Goal: Communication & Community: Answer question/provide support

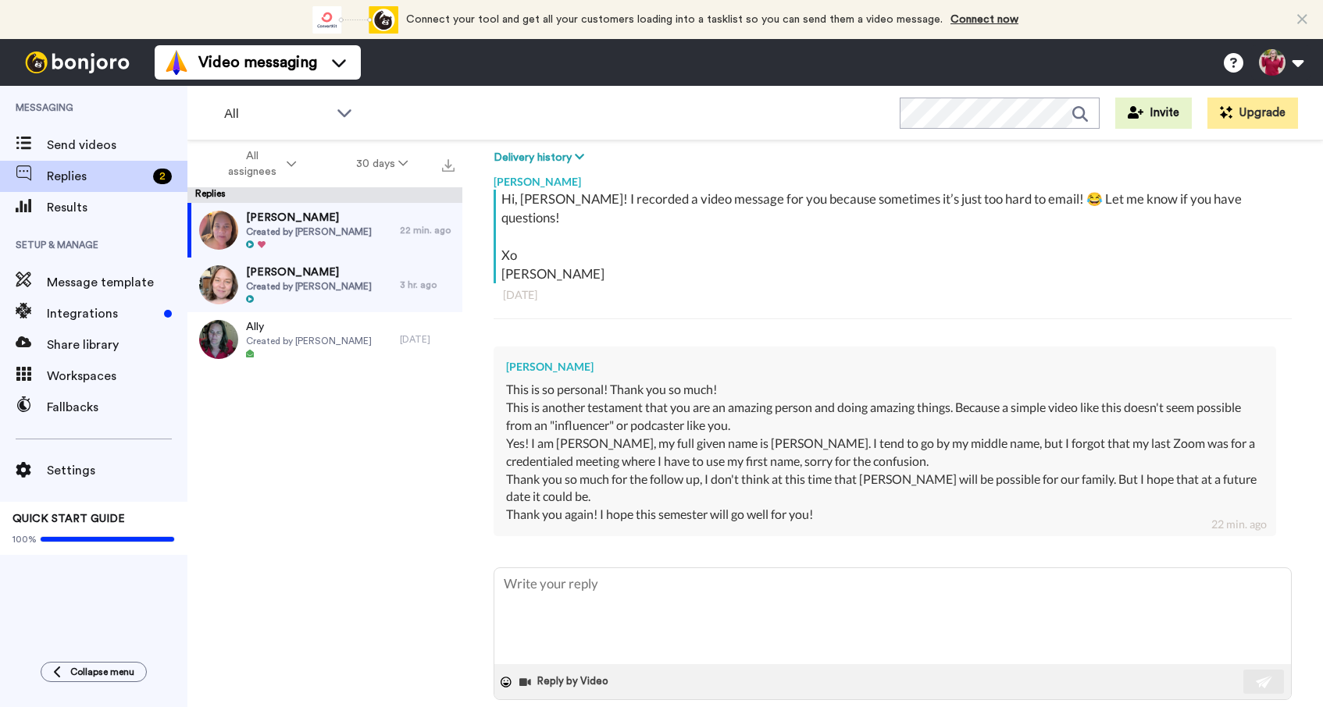
scroll to position [236, 0]
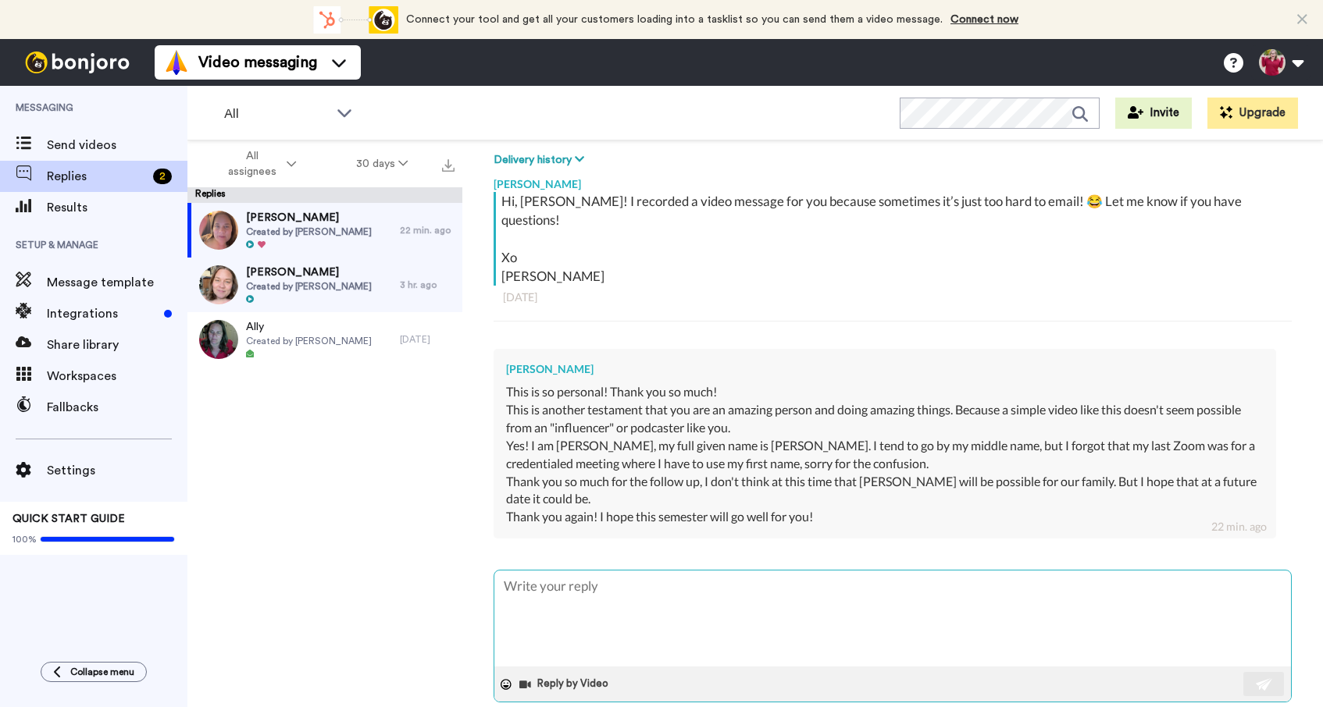
type textarea "W"
type textarea "x"
type textarea "We"
type textarea "x"
type textarea "We"
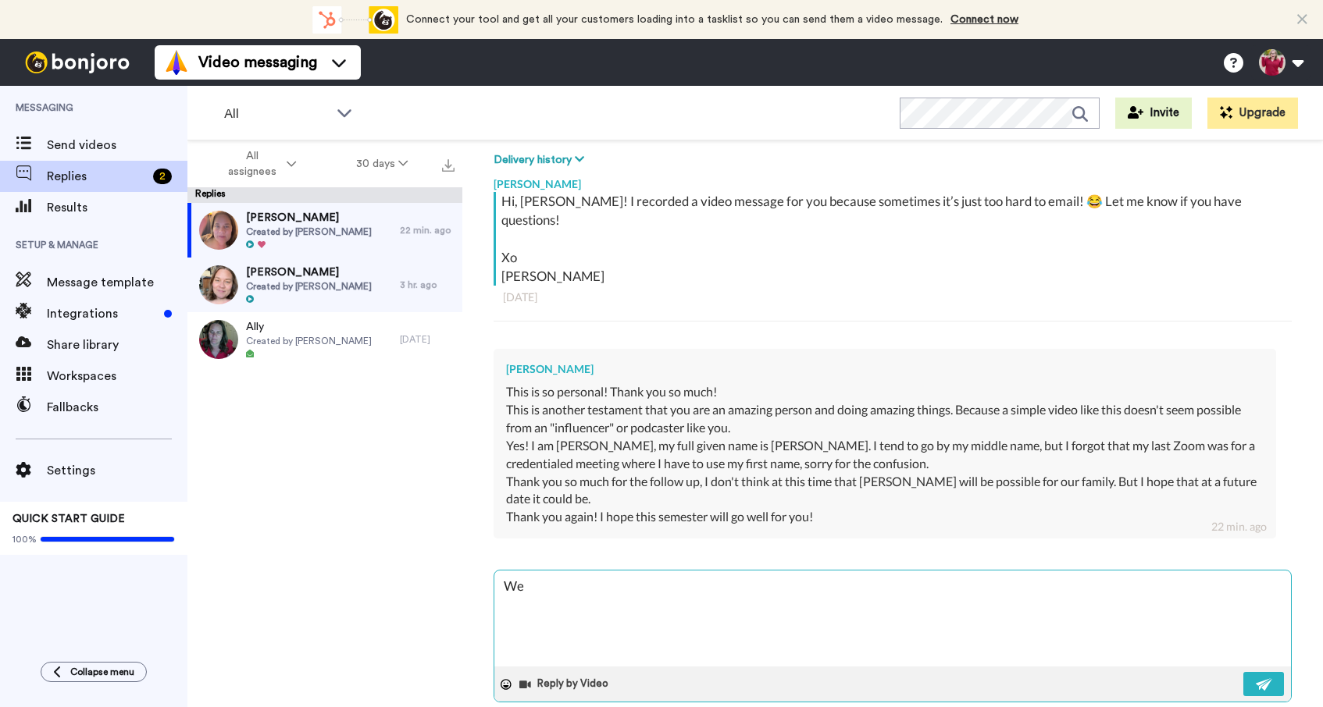
type textarea "x"
type textarea "We w"
type textarea "x"
type textarea "We wi"
type textarea "x"
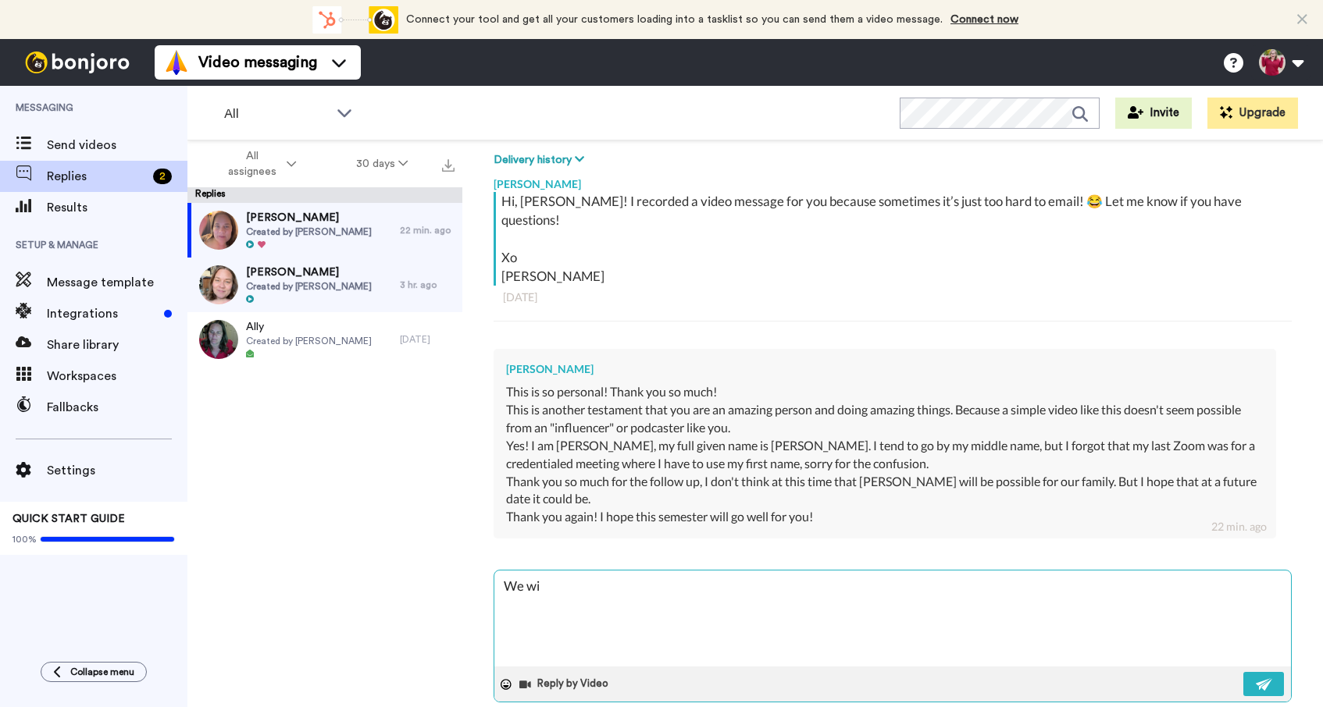
type textarea "We wil"
type textarea "x"
type textarea "We will"
type textarea "x"
type textarea "We will"
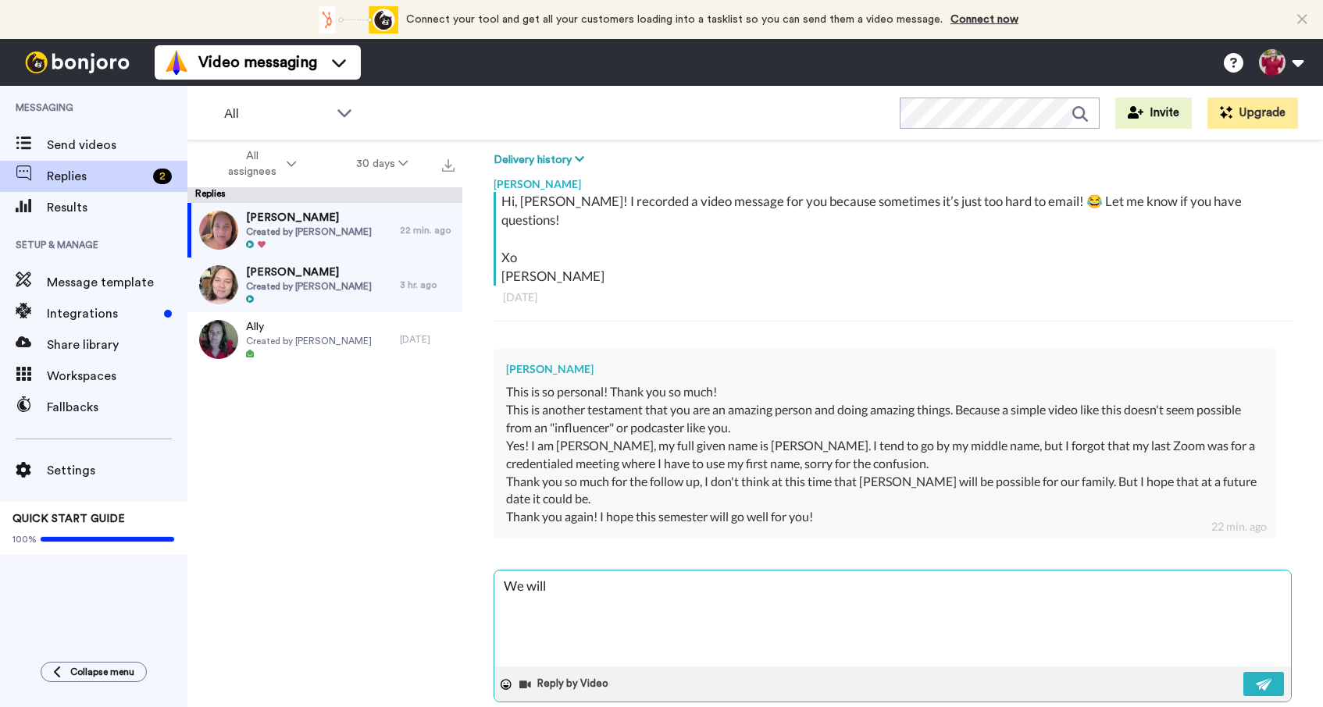
type textarea "x"
type textarea "We will b"
type textarea "x"
type textarea "We will be"
type textarea "x"
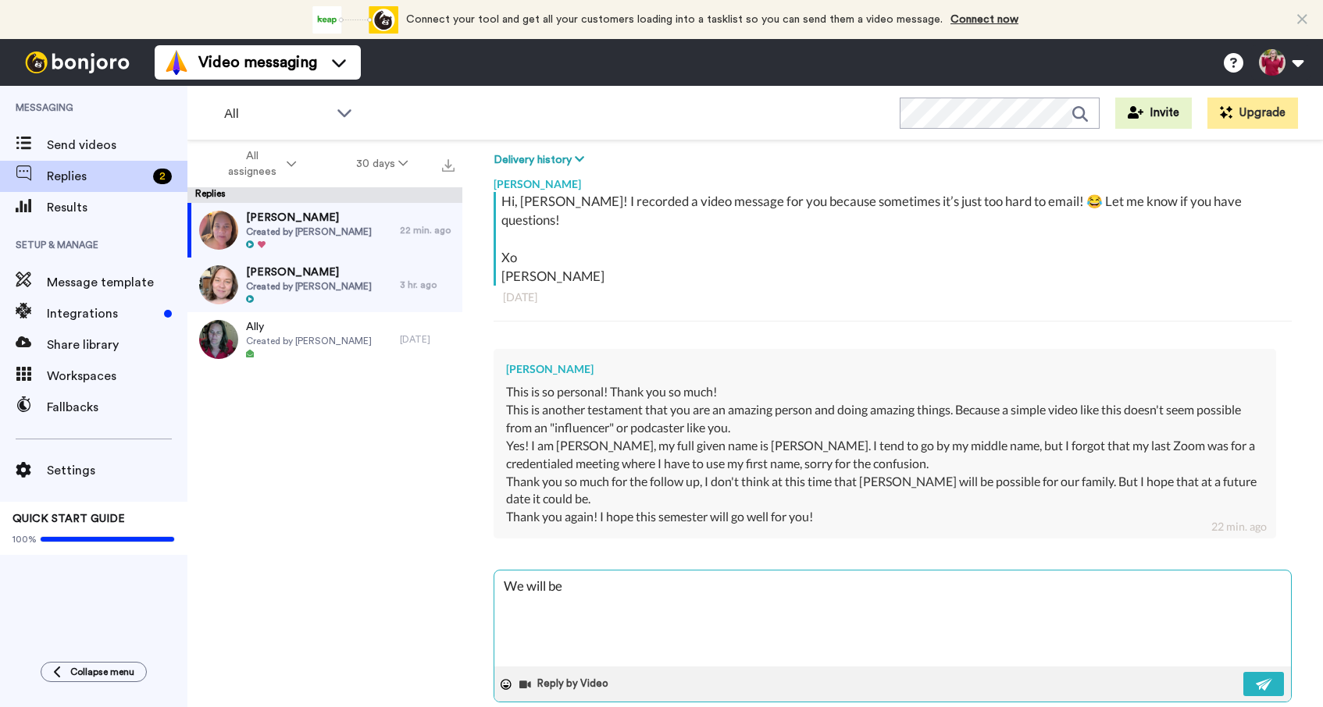
type textarea "We will be"
type textarea "x"
type textarea "We will be r"
type textarea "x"
type textarea "We will be re"
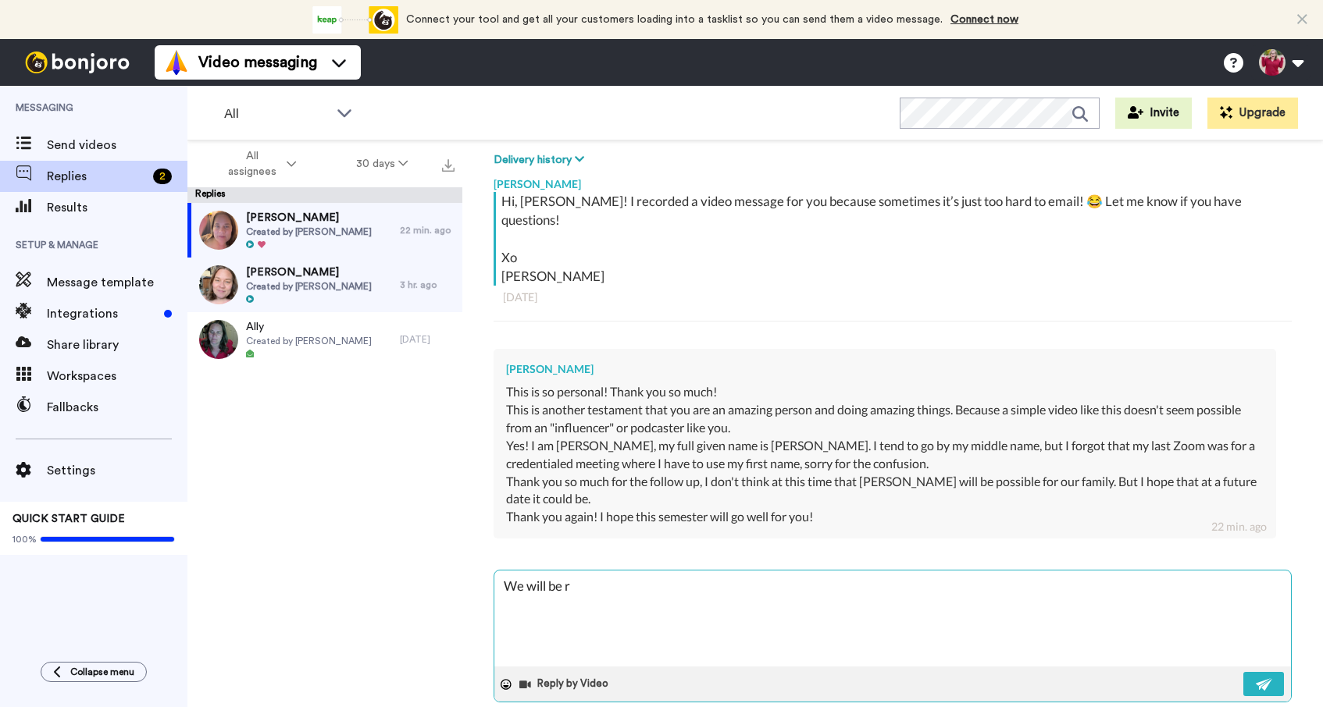
type textarea "x"
type textarea "We will be rea"
type textarea "x"
type textarea "We will be read"
type textarea "x"
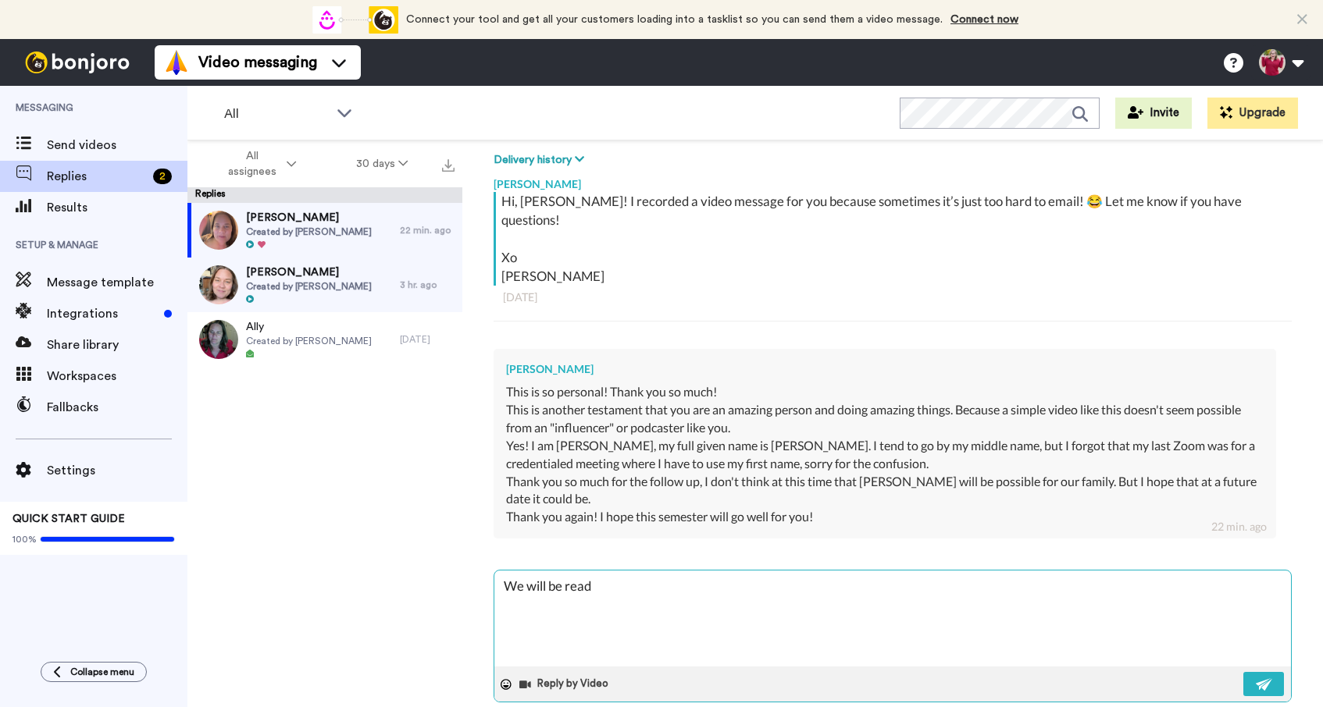
type textarea "We will be ready"
type textarea "x"
type textarea "We will be ready"
type textarea "x"
type textarea "We will be ready a"
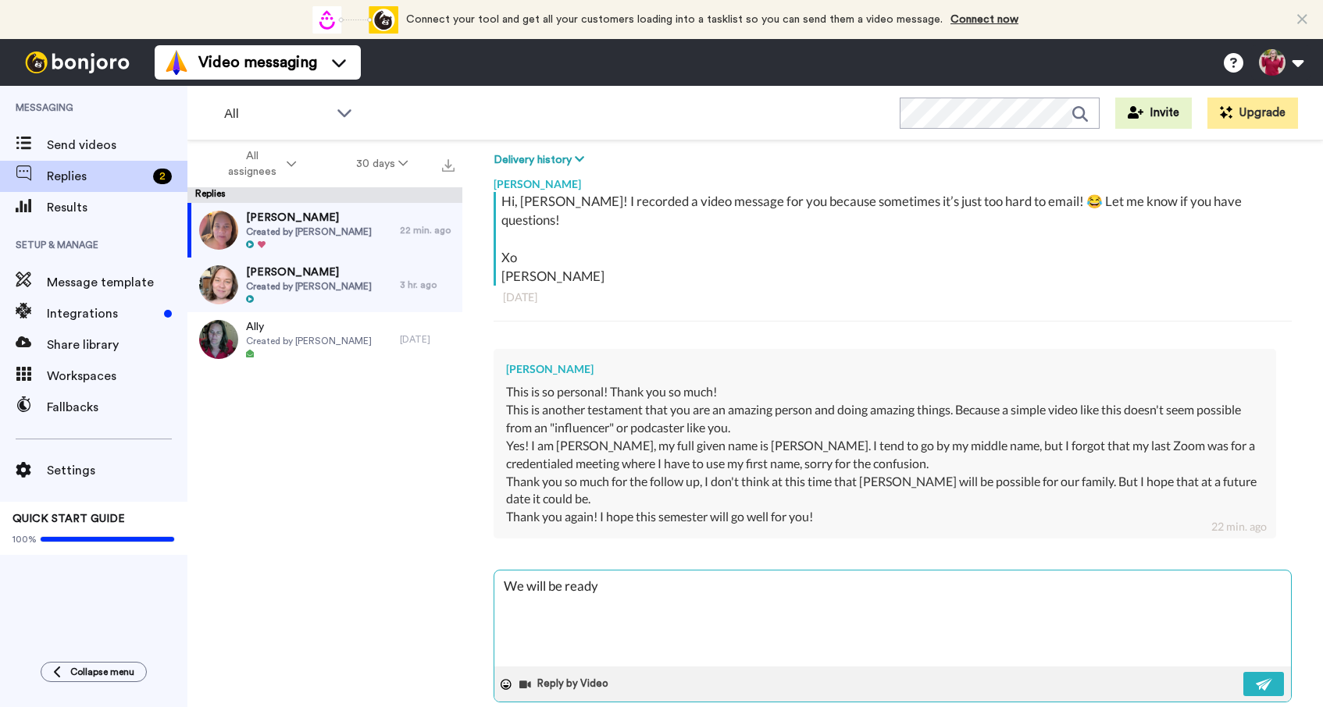
type textarea "x"
type textarea "We will be ready an"
type textarea "x"
type textarea "We will be ready and"
type textarea "x"
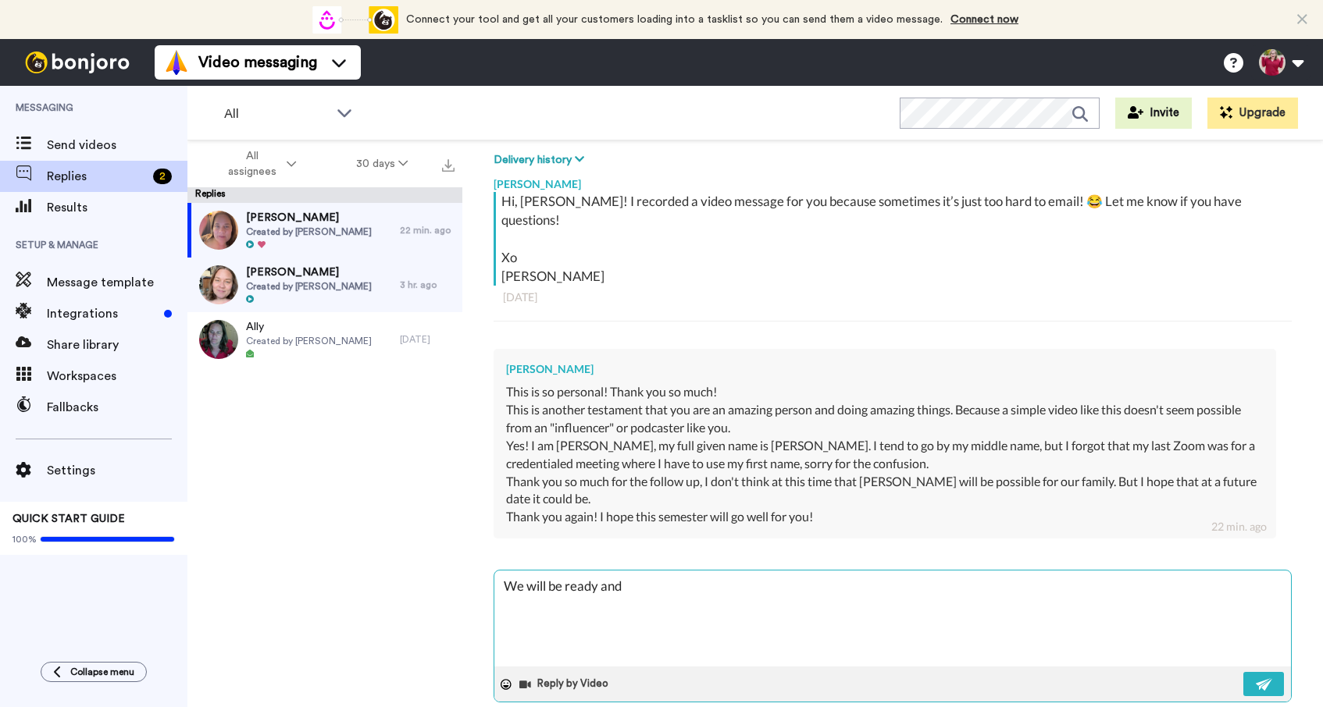
type textarea "We will be ready and"
type textarea "x"
type textarea "We will be ready and w"
type textarea "x"
type textarea "We will be ready and wa"
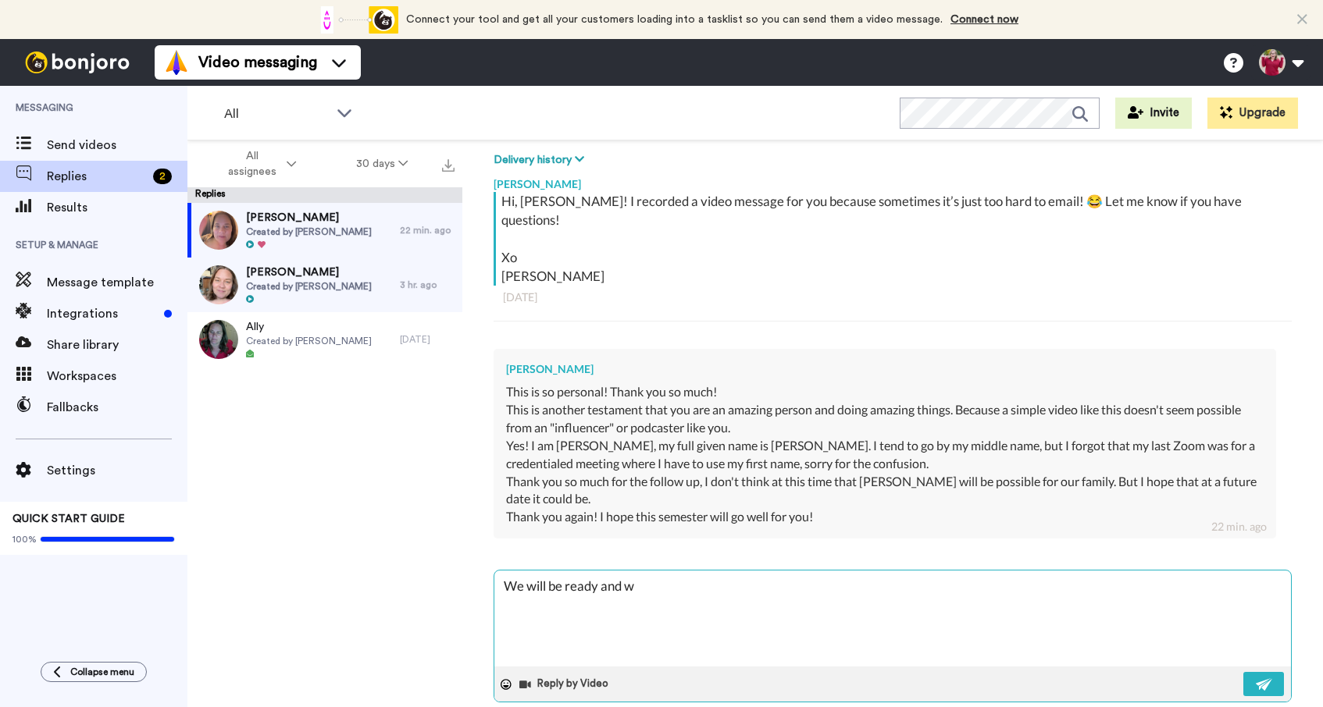
type textarea "x"
type textarea "We will be ready and wai"
type textarea "x"
type textarea "We will be ready and wait"
type textarea "x"
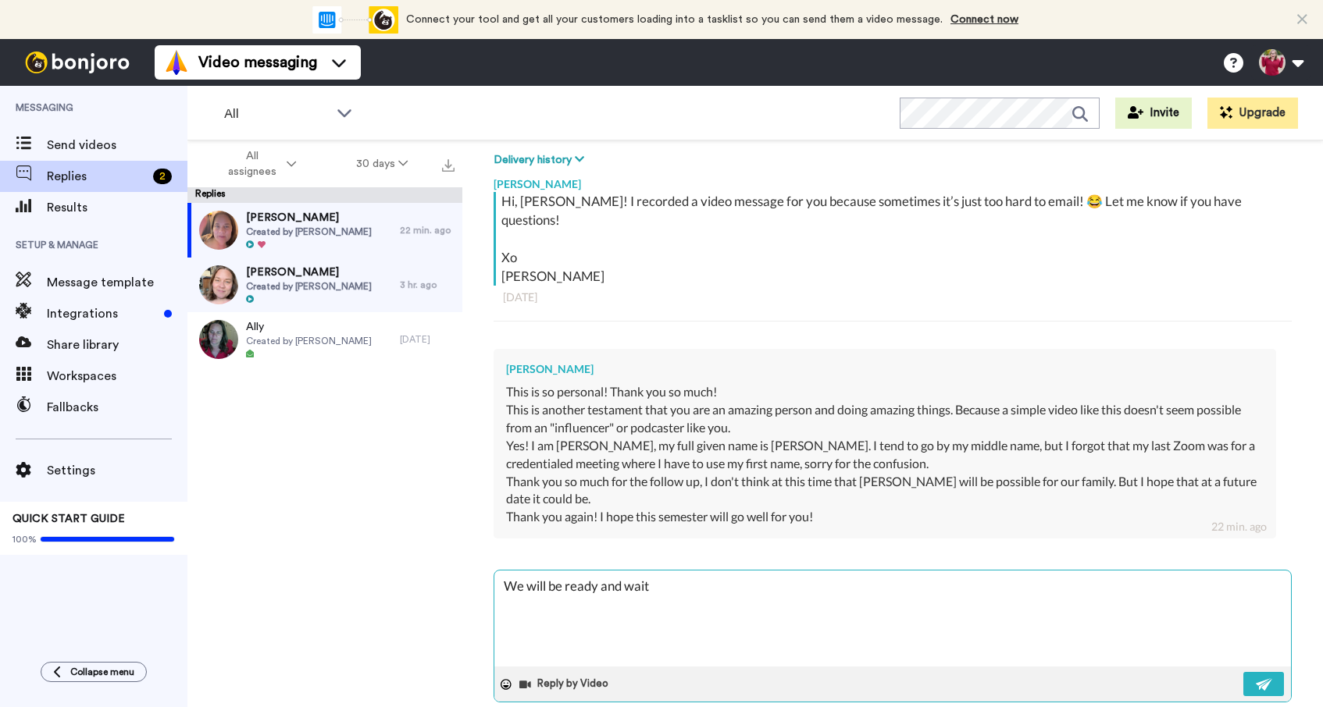
type textarea "We will be ready and waiti"
type textarea "x"
type textarea "We will be ready and waitin"
type textarea "x"
type textarea "We will be ready and waiting"
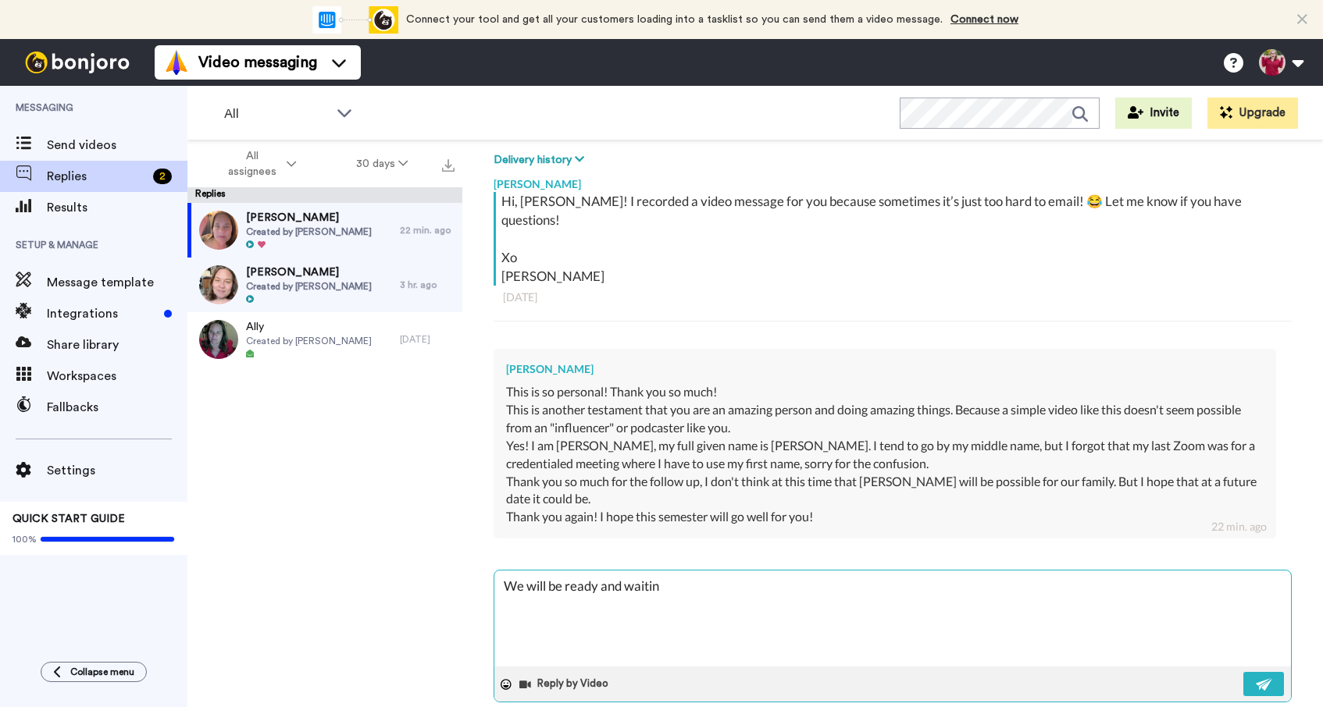
type textarea "x"
type textarea "We will be ready and waiting"
type textarea "x"
type textarea "We will be ready and waiting f"
type textarea "x"
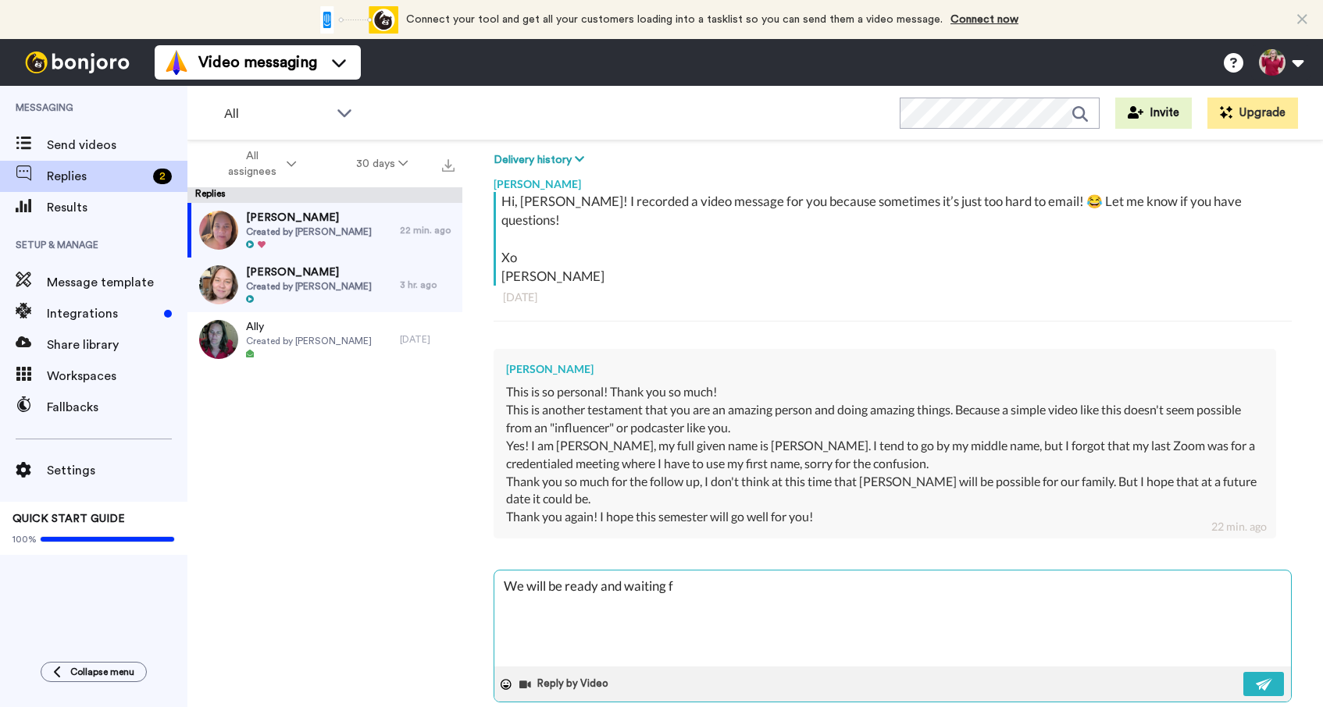
type textarea "We will be ready and waiting fo"
type textarea "x"
type textarea "We will be ready and waiting for"
type textarea "x"
type textarea "We will be ready and waiting for"
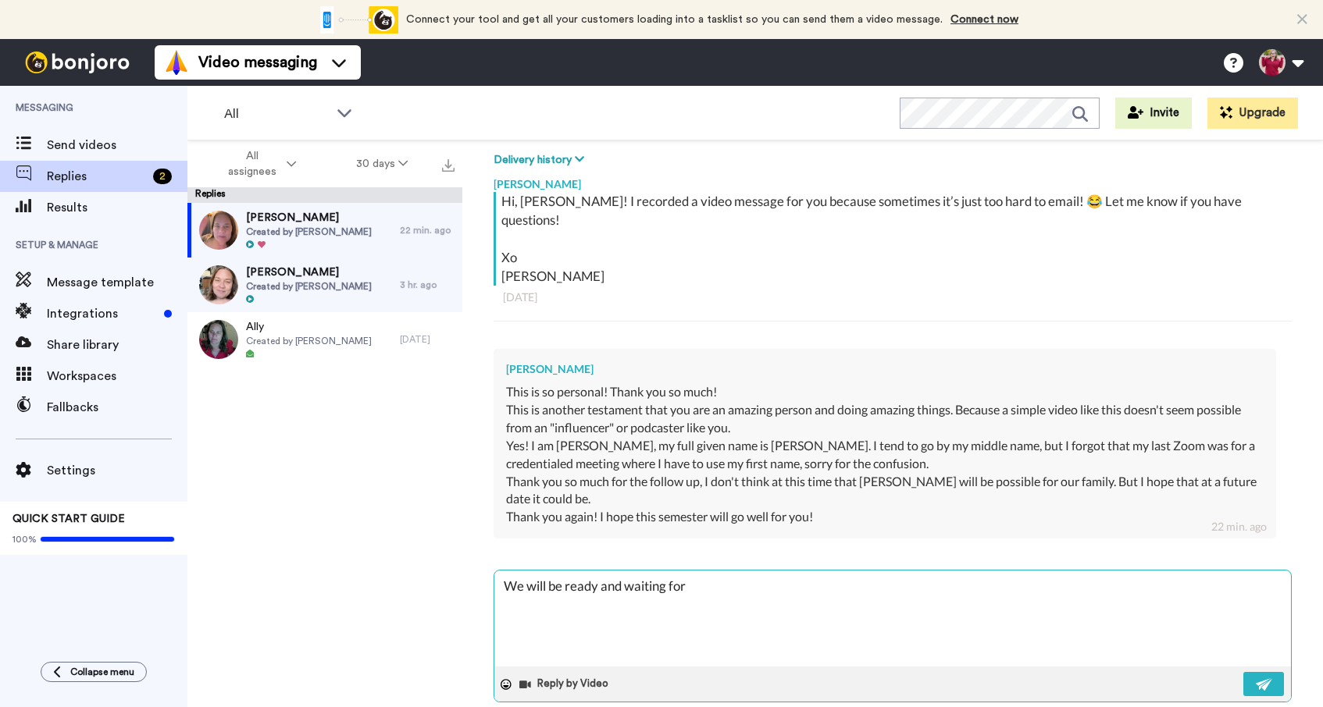
type textarea "x"
type textarea "We will be ready and waiting for y"
type textarea "x"
type textarea "We will be ready and waiting for yo"
type textarea "x"
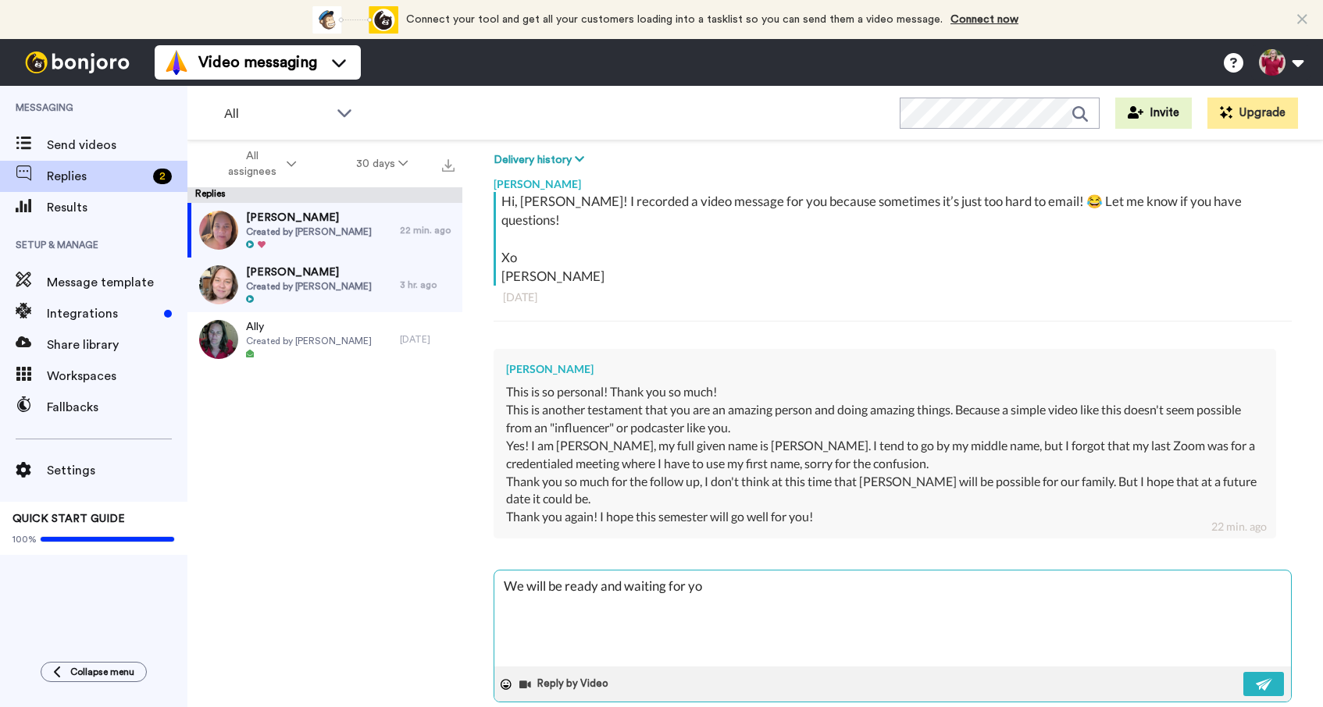
type textarea "We will be ready and waiting for you"
type textarea "x"
type textarea "We will be ready and waiting for you"
type textarea "x"
type textarea "We will be ready and waiting for you w"
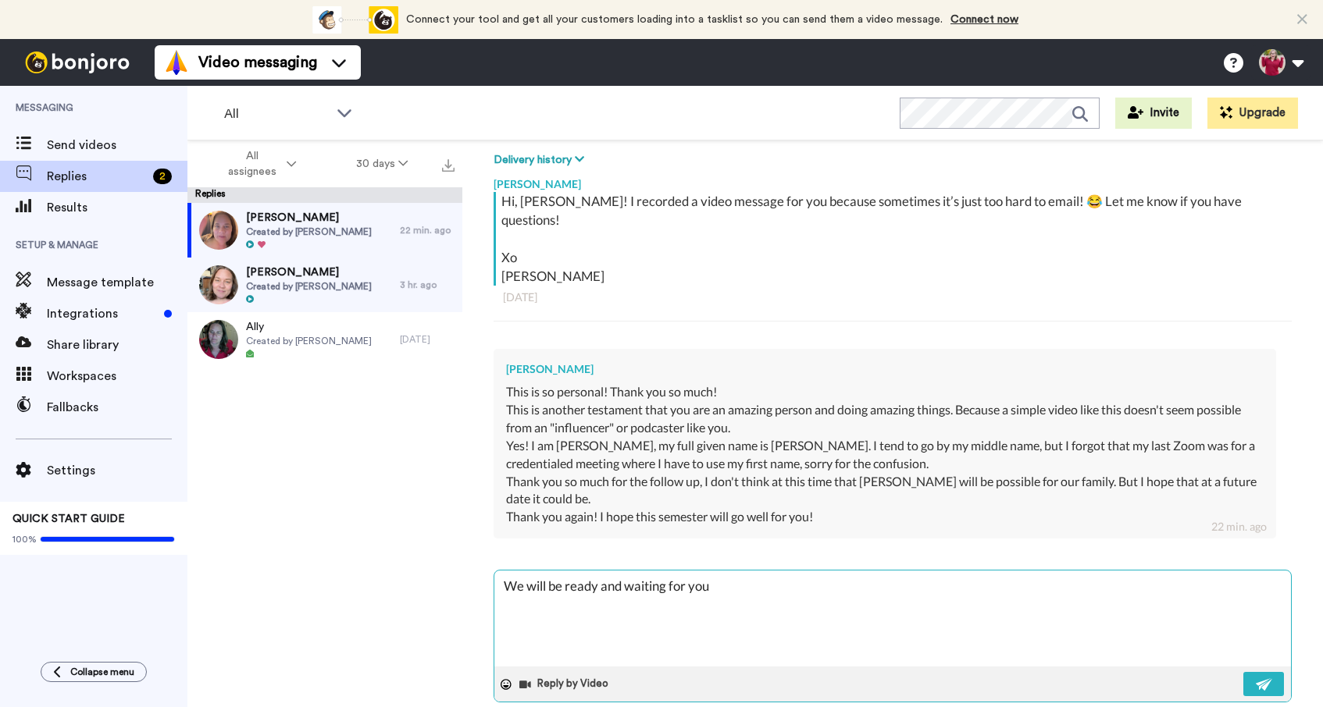
type textarea "x"
type textarea "We will be ready and waiting for you wh"
type textarea "x"
type textarea "We will be ready and waiting for you whe"
type textarea "x"
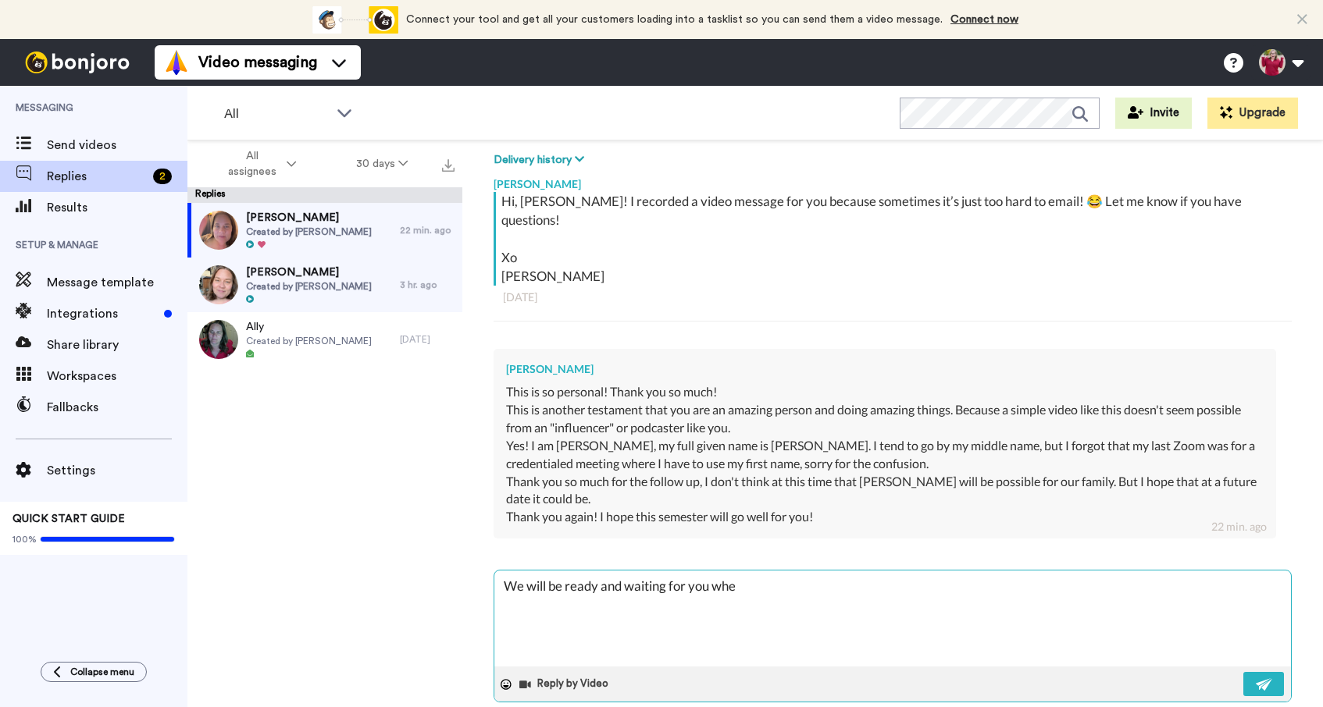
type textarea "We will be ready and waiting for you when"
type textarea "x"
type textarea "We will be ready and waiting for you when"
type textarea "x"
type textarea "We will be ready and waiting for you when t"
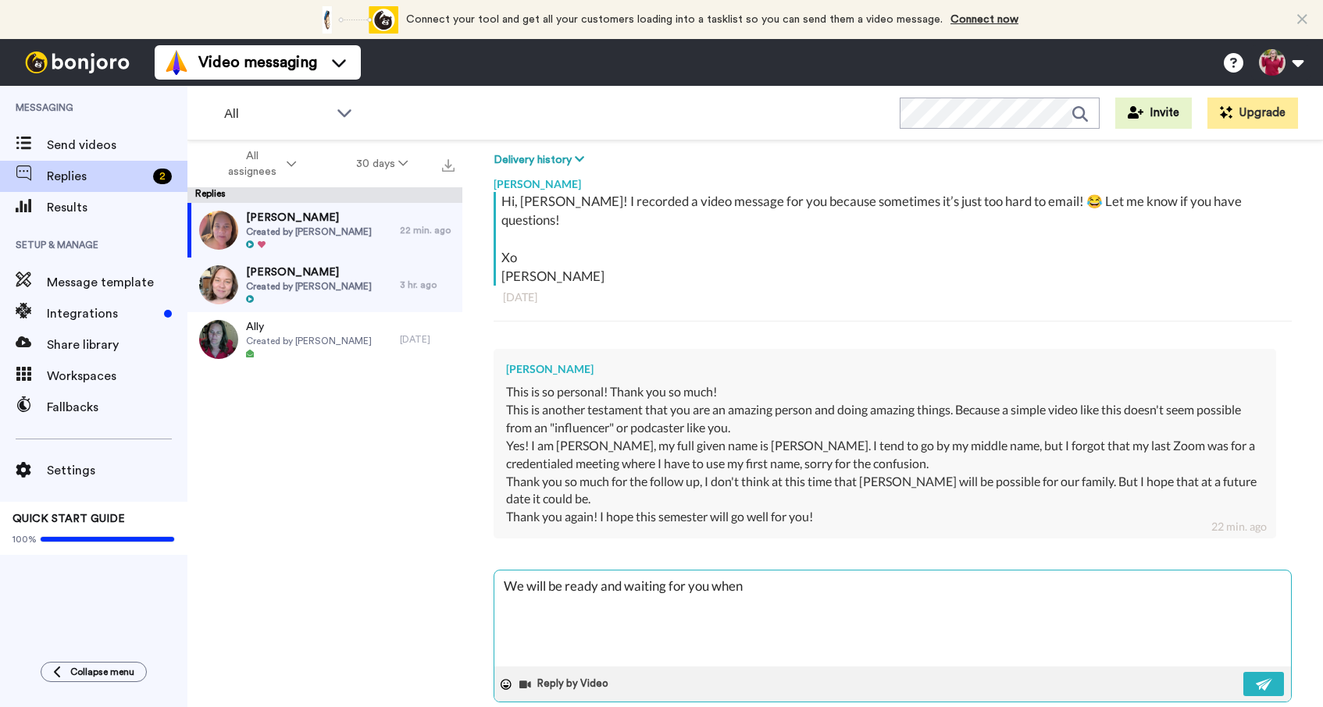
type textarea "x"
type textarea "We will be ready and waiting for you when th"
type textarea "x"
type textarea "We will be ready and waiting for you when the"
type textarea "x"
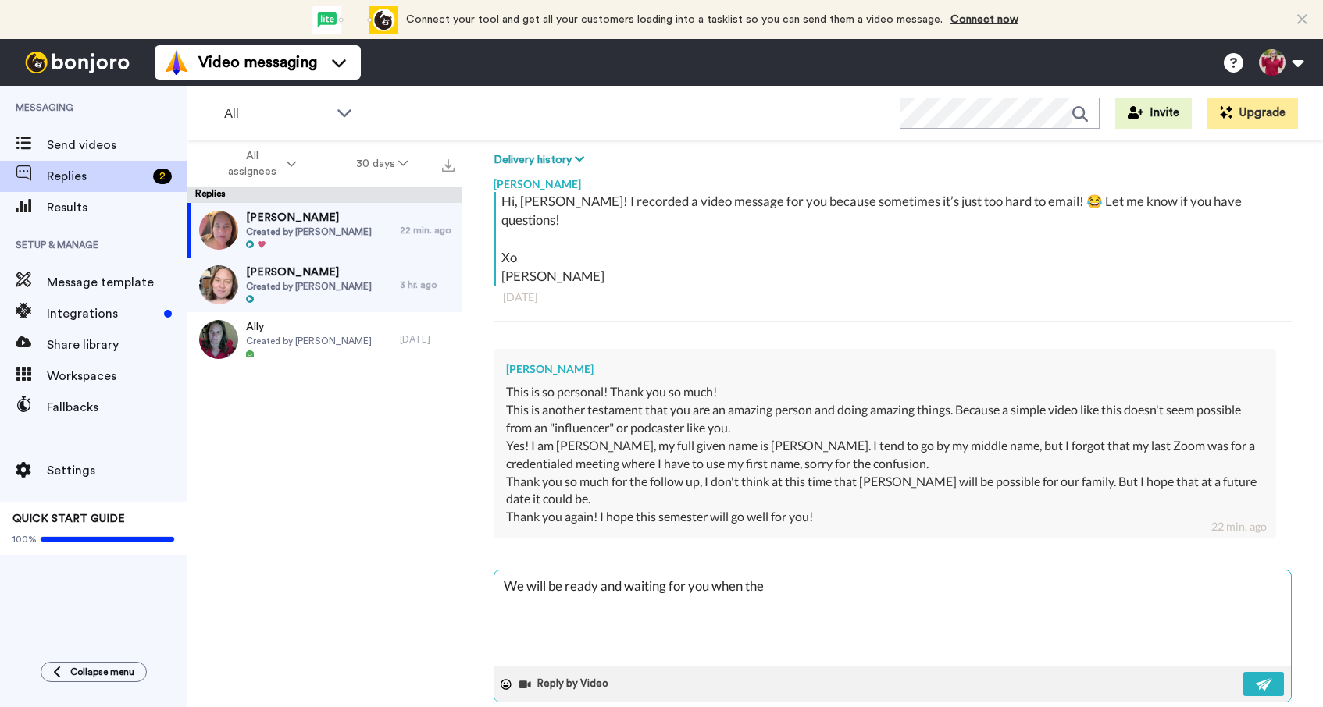
type textarea "We will be ready and waiting for you when the"
type textarea "x"
type textarea "We will be ready and waiting for you when the t"
type textarea "x"
type textarea "We will be ready and waiting for you when the ti"
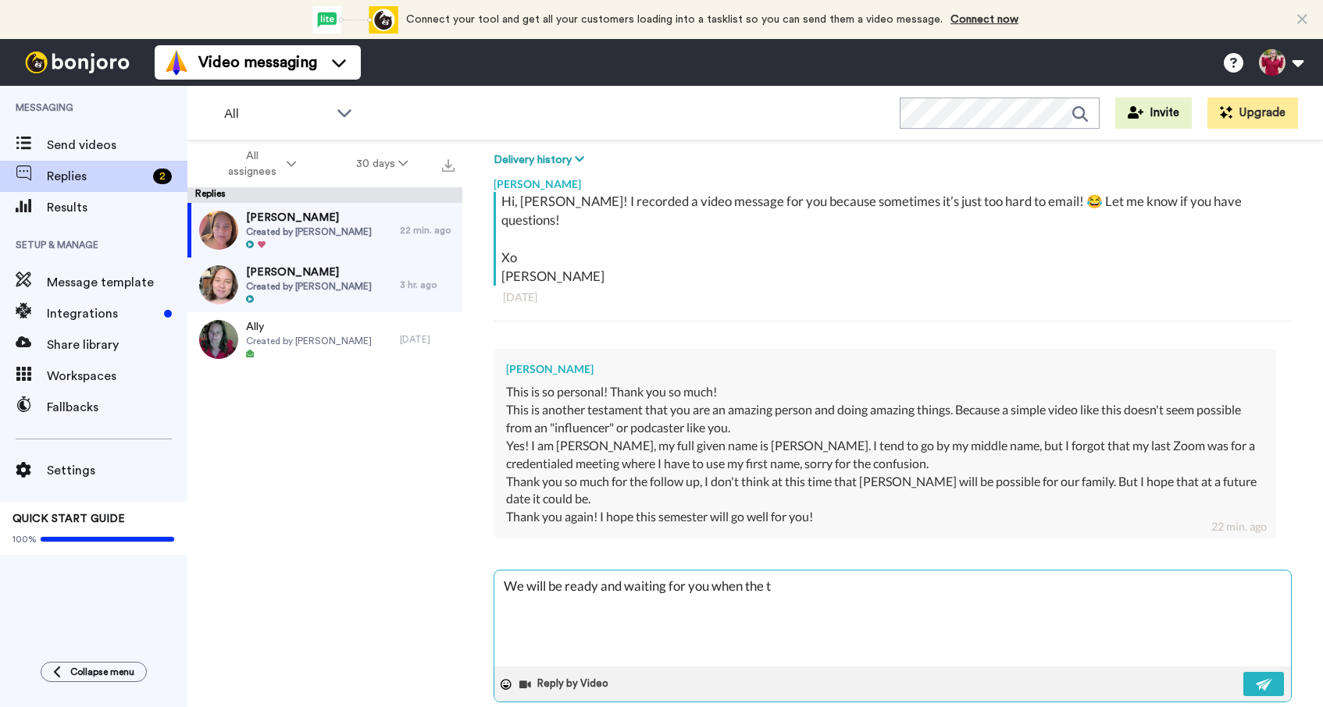
type textarea "x"
type textarea "We will be ready and waiting for you when the [PERSON_NAME]"
type textarea "x"
type textarea "We will be ready and waiting for you when the time"
type textarea "x"
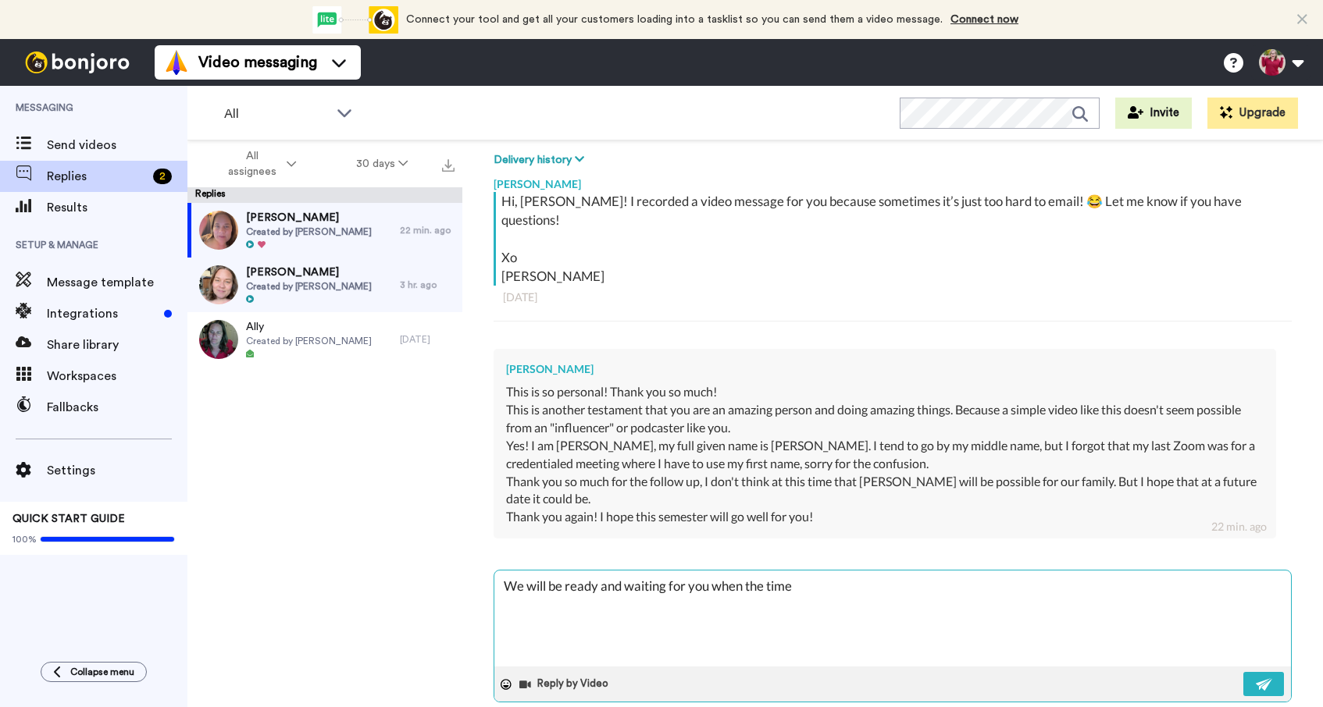
type textarea "We will be ready and waiting for you when the time"
type textarea "x"
type textarea "We will be ready and waiting for you when the time i"
type textarea "x"
type textarea "We will be ready and waiting for you when the time is"
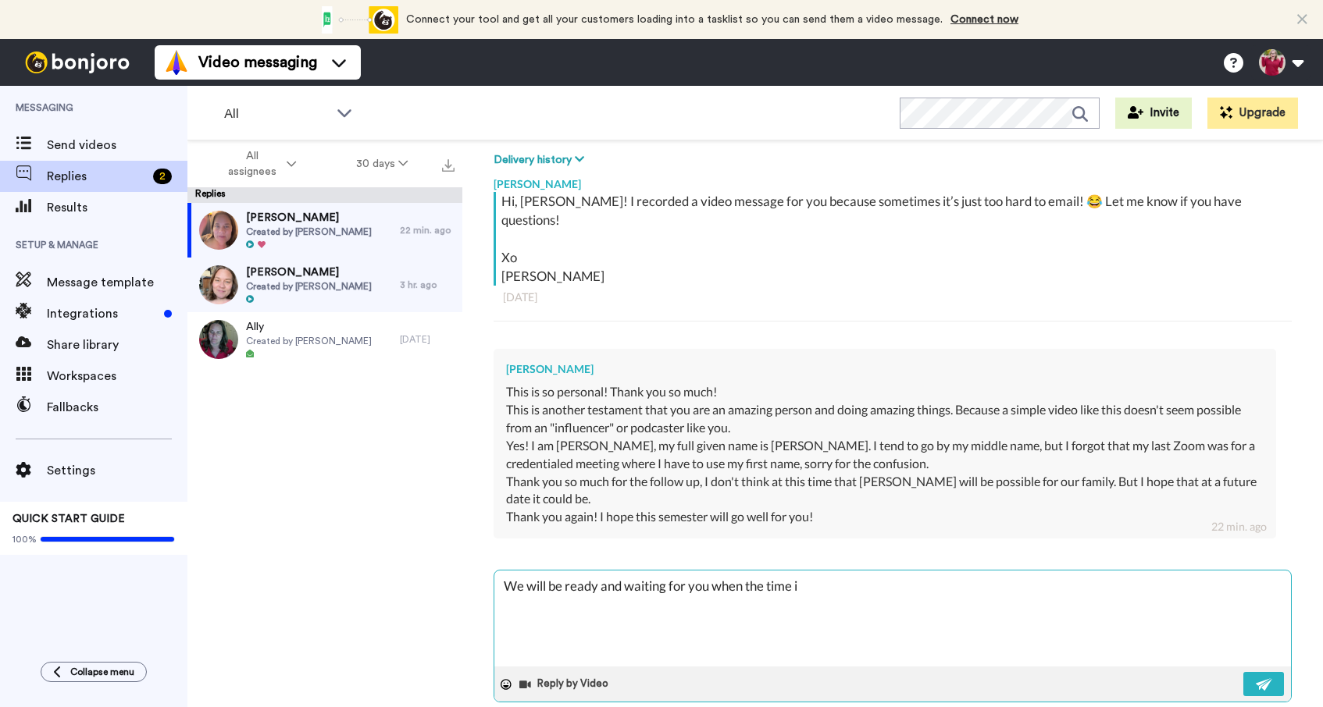
type textarea "x"
type textarea "We will be ready and waiting for you when the time is"
type textarea "x"
type textarea "We will be ready and waiting for you when the time is r"
type textarea "x"
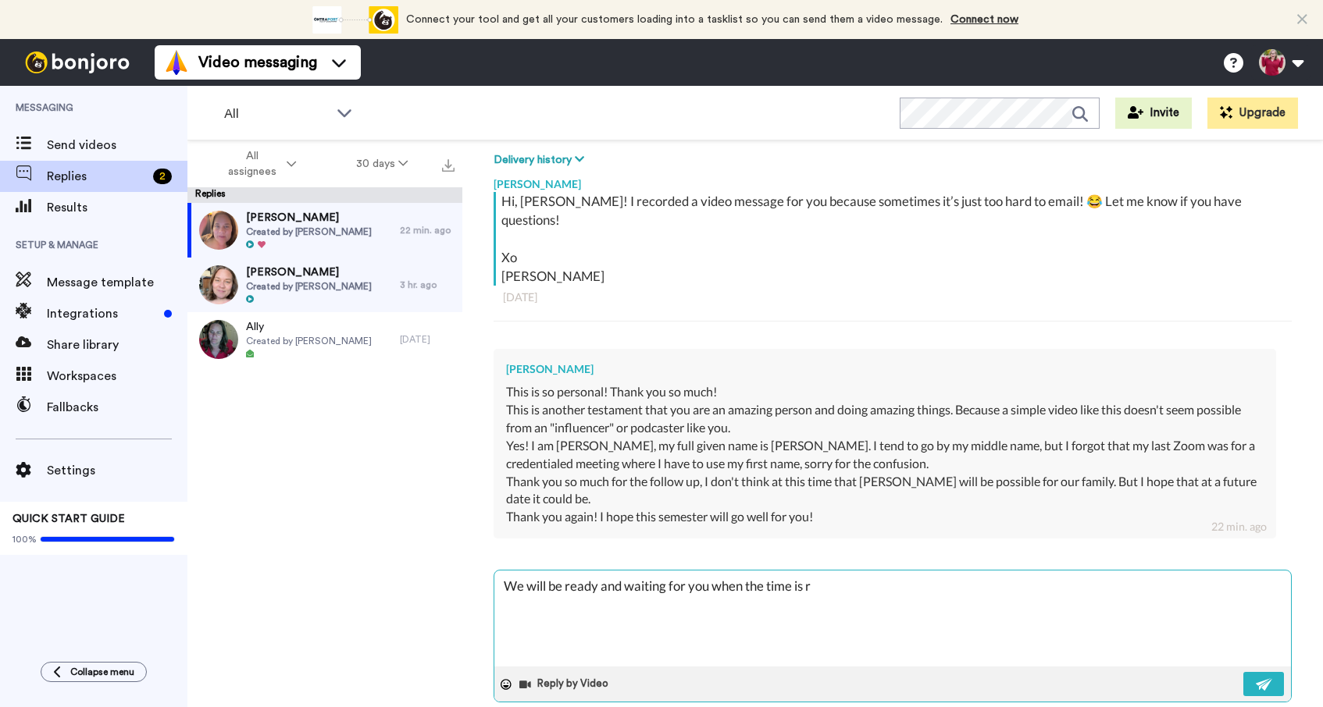
type textarea "We will be ready and waiting for you when the time is ri"
type textarea "x"
type textarea "We will be ready and waiting for you when the time is rig"
type textarea "x"
type textarea "We will be ready and waiting for you when the time is righ"
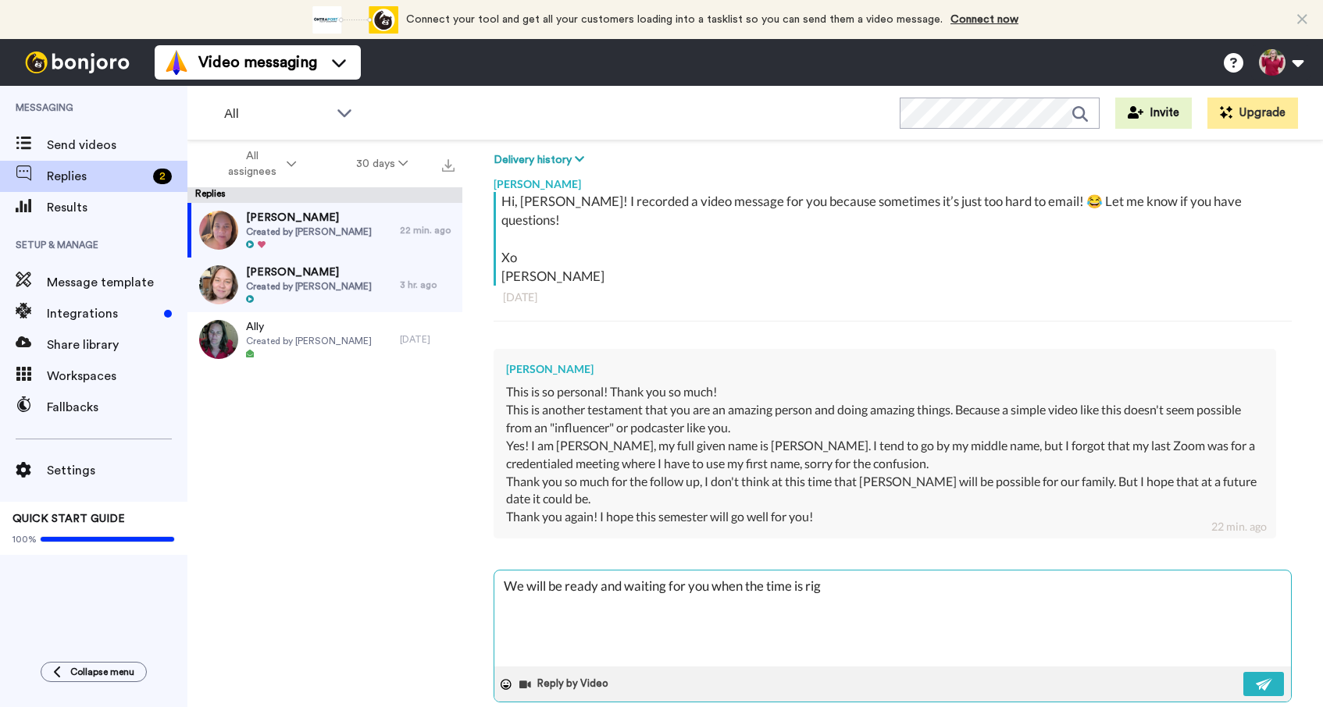
type textarea "x"
type textarea "We will be ready and waiting for you when the time is right"
type textarea "x"
type textarea "We will be ready and waiting for you when the time is right!"
type textarea "x"
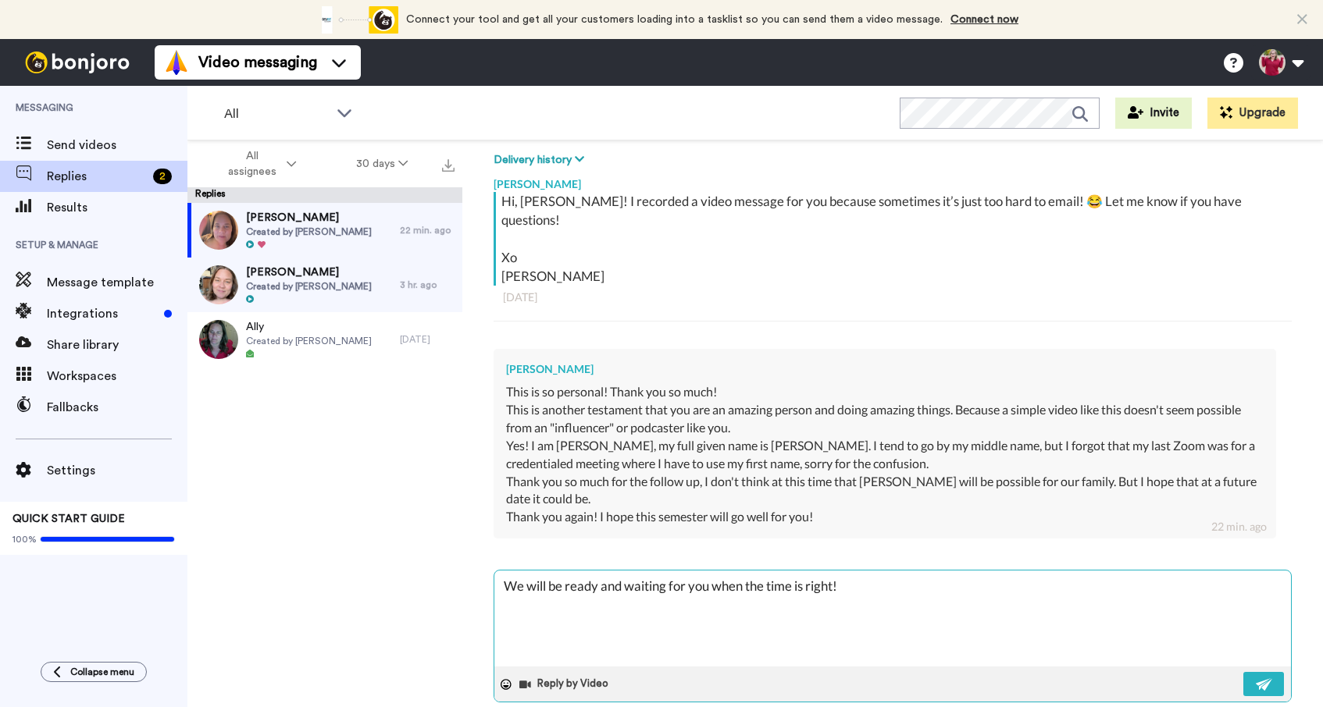
type textarea "We will be ready and waiting for you when the time is right!!"
type textarea "x"
type textarea "We will be ready and waiting for you when the time is right!!"
type textarea "x"
type textarea "We will be ready and waiting for you when the time is right!! 💜"
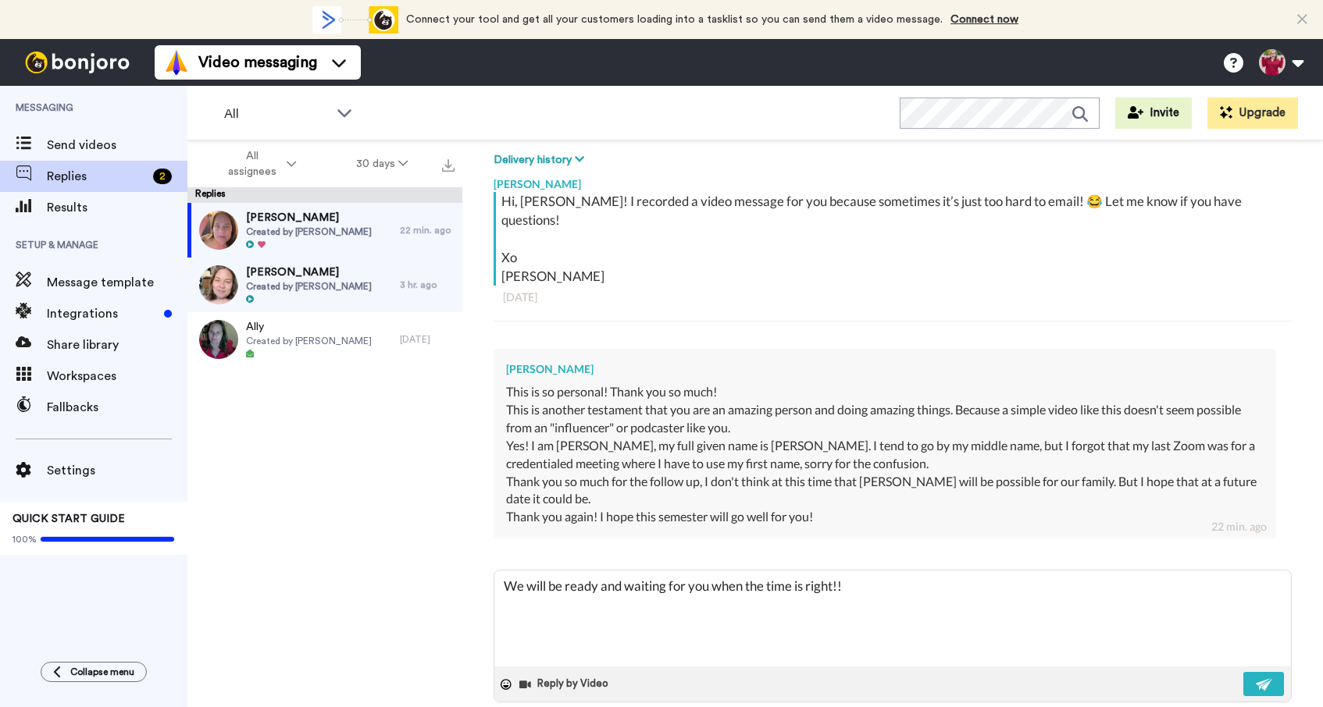
type textarea "x"
type textarea "We will be ready and waiting for you when the time is right!! 💜"
type textarea "x"
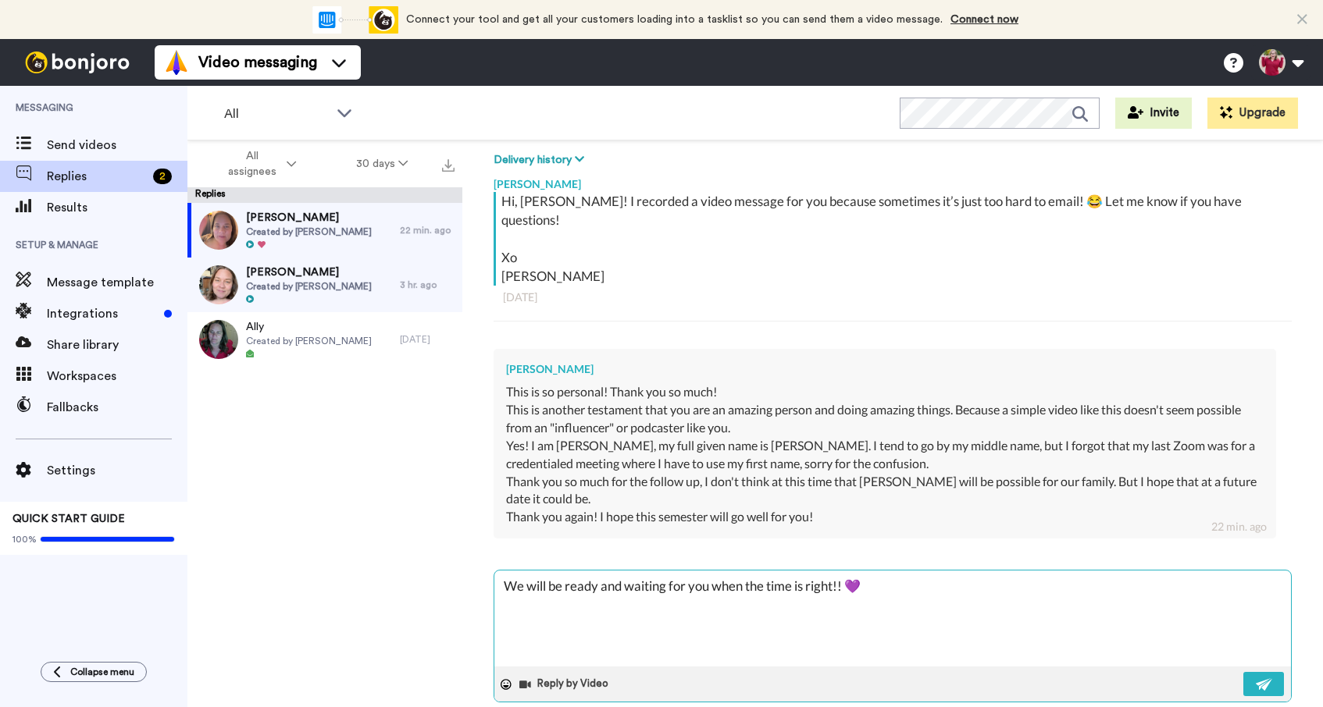
click at [714, 571] on textarea "We will be ready and waiting for you when the time is right!! 💜" at bounding box center [892, 619] width 796 height 96
type textarea "We will be ready and waiting for you iwhen the time is right!! 💜"
type textarea "x"
type textarea "We will be ready and waiting for you inwhen the time is right!! 💜"
type textarea "x"
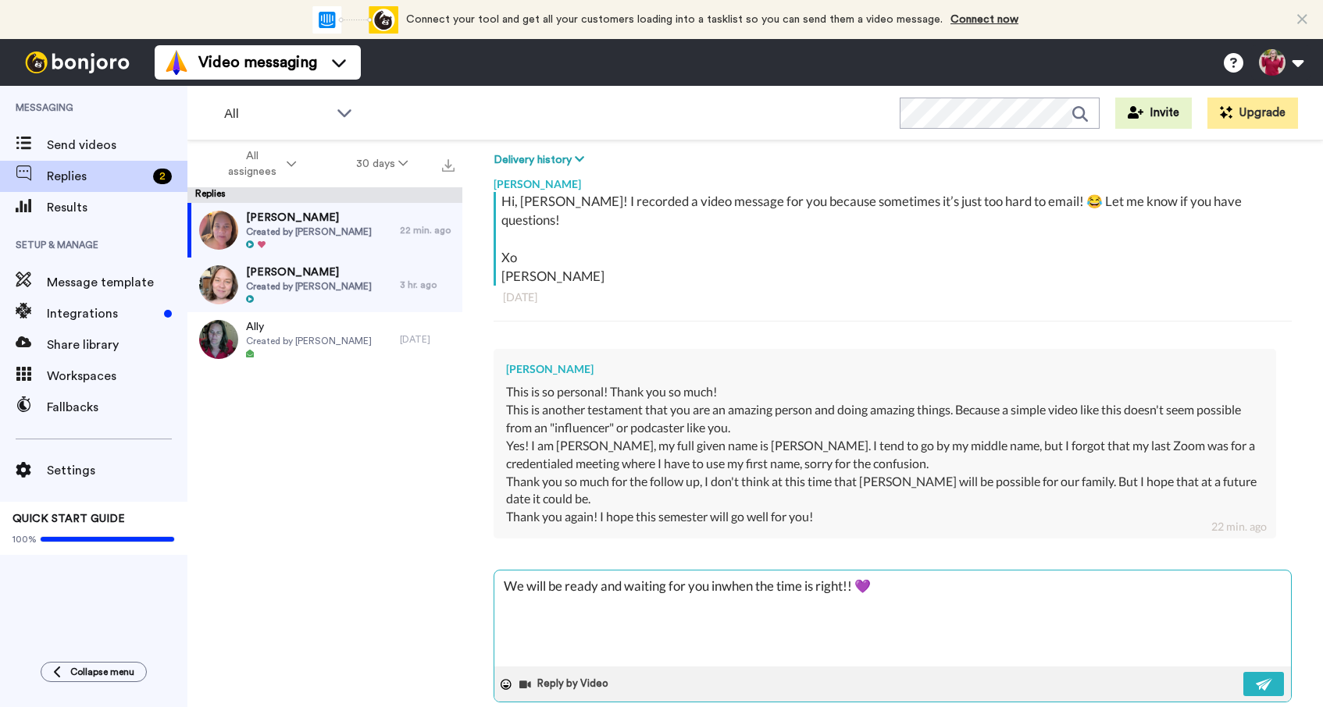
type textarea "We will be ready and waiting for you in when the time is right!! 💜"
type textarea "x"
type textarea "We will be ready and waiting for you in [GEOGRAPHIC_DATA] the time is right!! 💜"
type textarea "x"
type textarea "We will be ready and waiting for you in [GEOGRAPHIC_DATA] the time is right!! 💜"
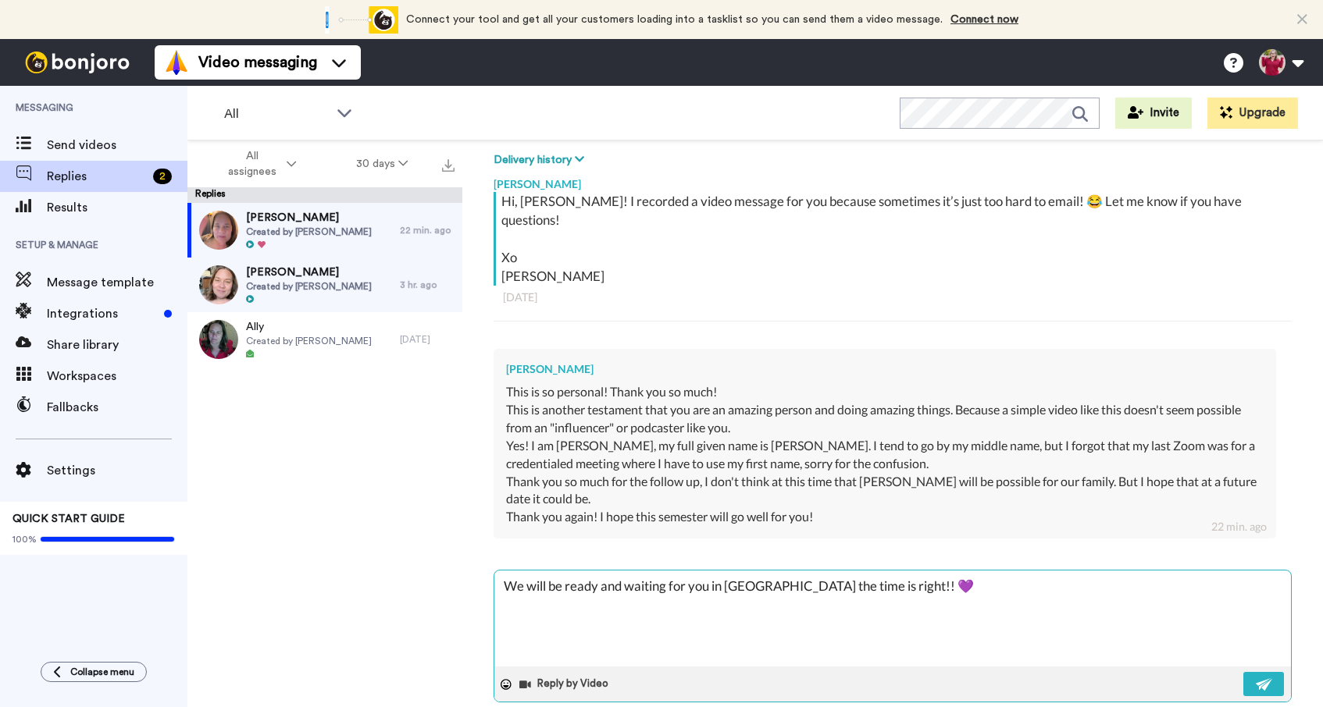
type textarea "x"
type textarea "We will be ready and waiting for you in [GEOGRAPHIC_DATA] the time is right!! 💜"
type textarea "x"
type textarea "We will be ready and waiting for you in [PERSON_NAME] when the time is right!! 💜"
type textarea "x"
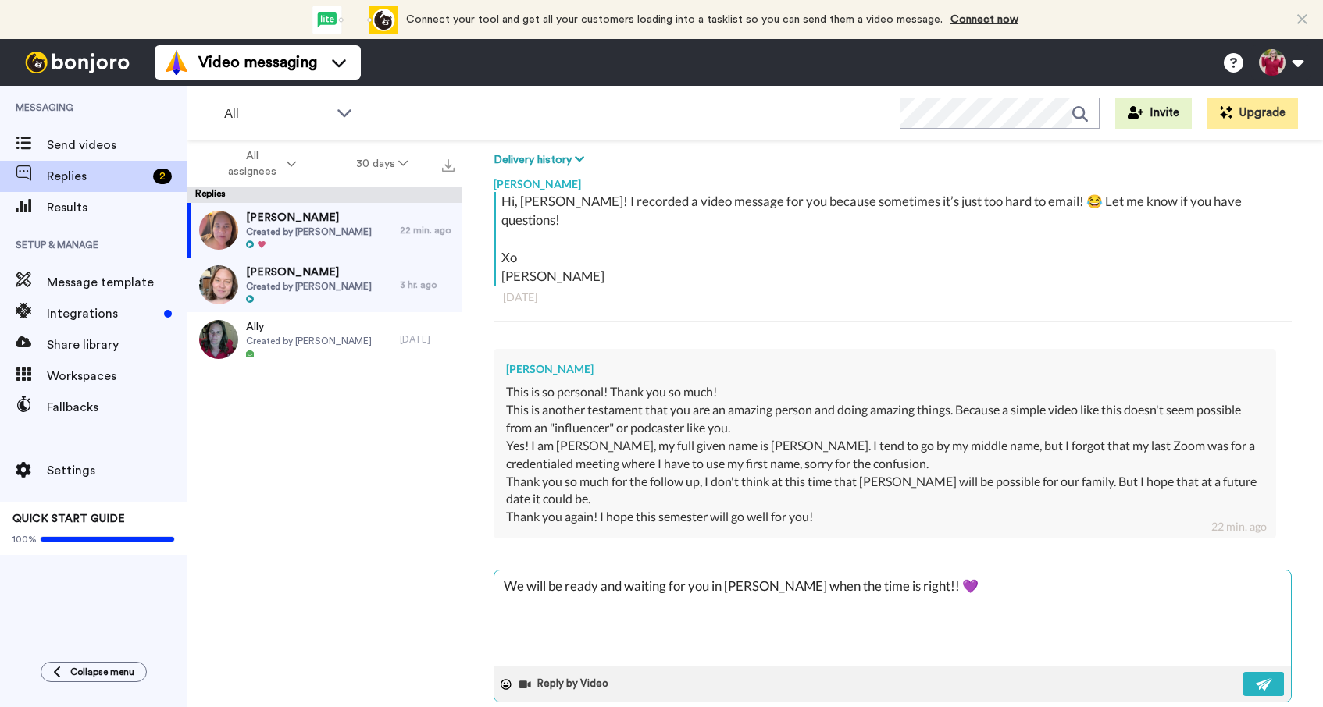
click at [924, 571] on textarea "We will be ready and waiting for you in [PERSON_NAME] when the time is right!! 💜" at bounding box center [892, 619] width 796 height 96
type textarea "We will be ready and waiting for you in [PERSON_NAME] when the time is right!! 💜"
type textarea "x"
type textarea "We will be ready and waiting for you in [PERSON_NAME] when the time is right!! …"
type textarea "x"
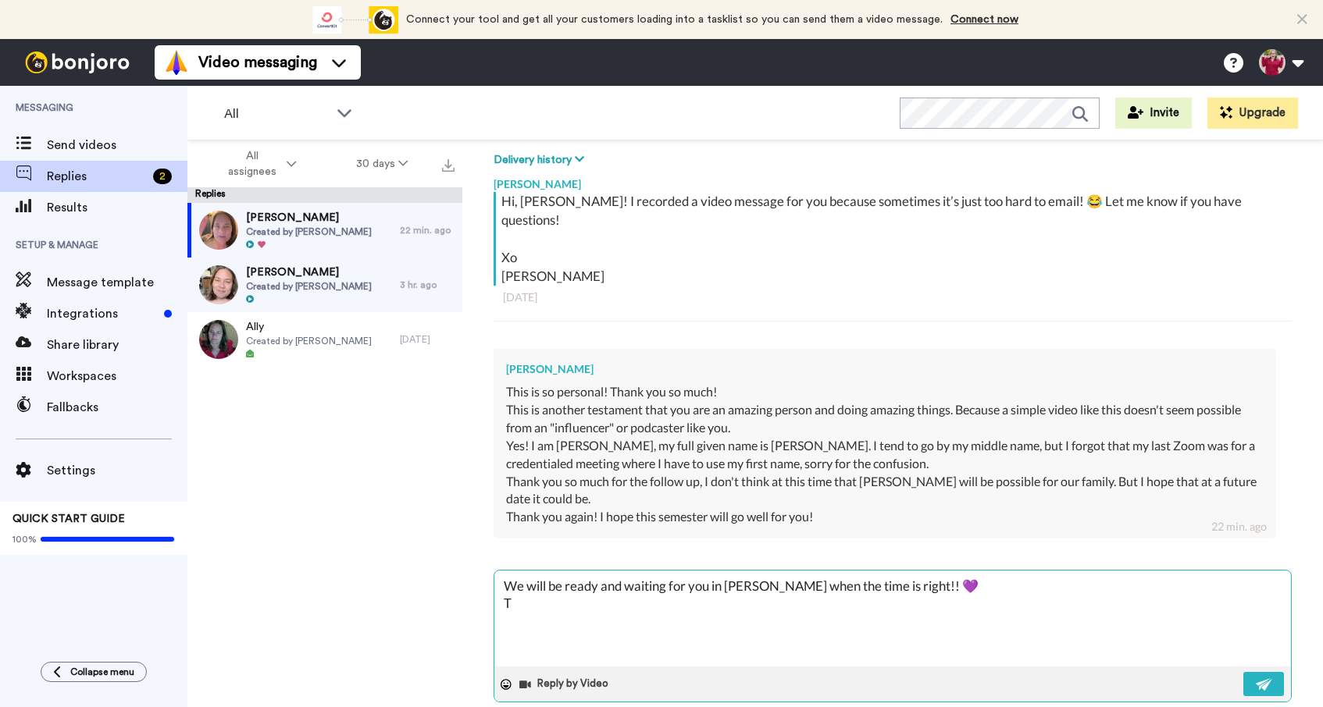
type textarea "We will be ready and waiting for you in [PERSON_NAME] when the time is right!! …"
type textarea "x"
type textarea "We will be ready and waiting for you in [PERSON_NAME] when the time is right!! …"
type textarea "x"
type textarea "We will be ready and waiting for you in [PERSON_NAME] when the time is right!! …"
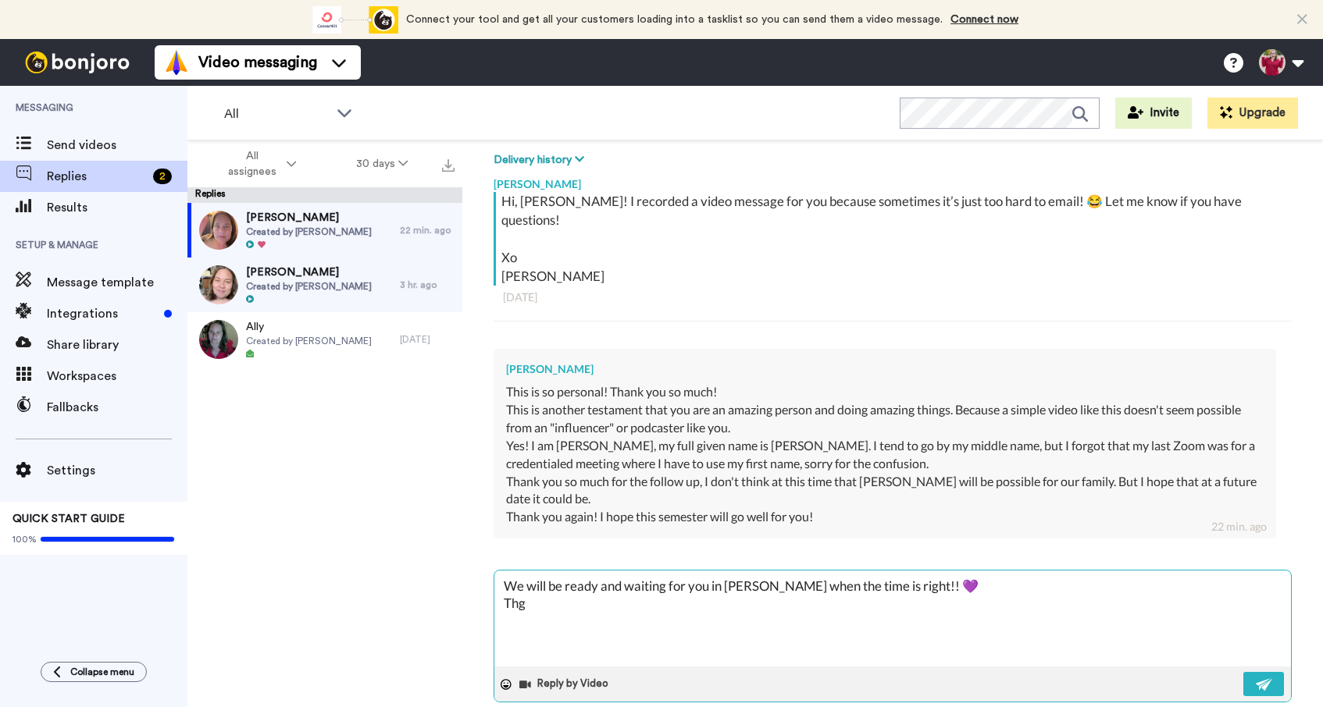
type textarea "x"
type textarea "We will be ready and waiting for you in [PERSON_NAME] when the time is right!! …"
type textarea "x"
type textarea "We will be ready and waiting for you in [PERSON_NAME] when the time is right!! …"
type textarea "x"
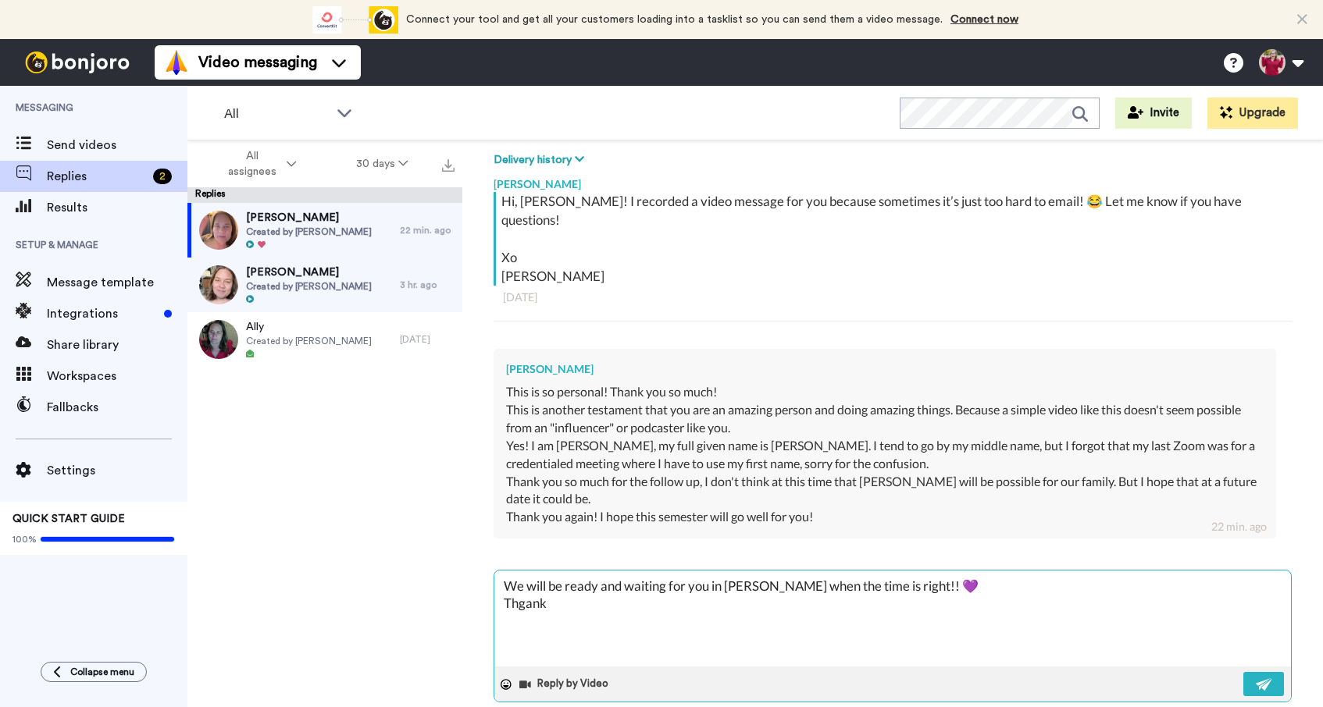
type textarea "We will be ready and waiting for you in [PERSON_NAME] when the time is right!! …"
type textarea "x"
type textarea "We will be ready and waiting for you in [PERSON_NAME] when the time is right!! …"
type textarea "x"
type textarea "We will be ready and waiting for you in [PERSON_NAME] when the time is right!! …"
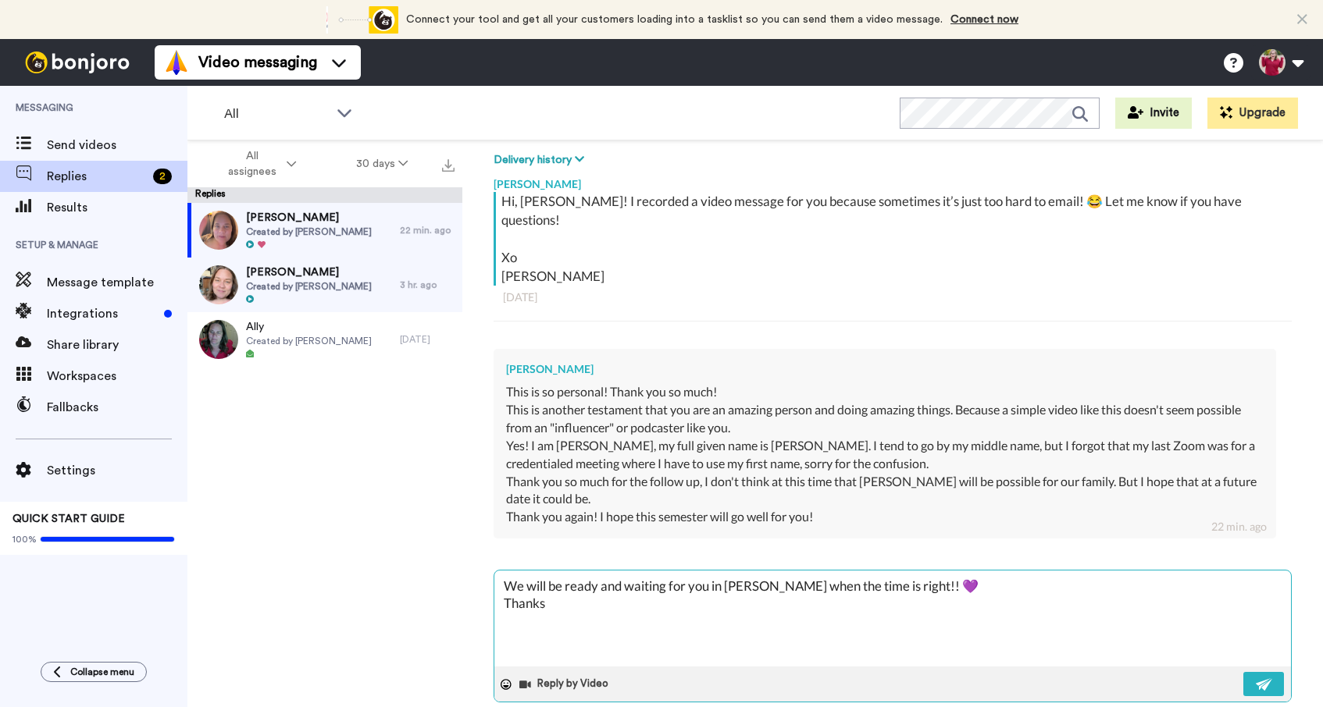
type textarea "x"
type textarea "We will be ready and waiting for you in [PERSON_NAME] when the time is right!! …"
type textarea "x"
type textarea "We will be ready and waiting for you in [PERSON_NAME] when the time is right!! …"
type textarea "x"
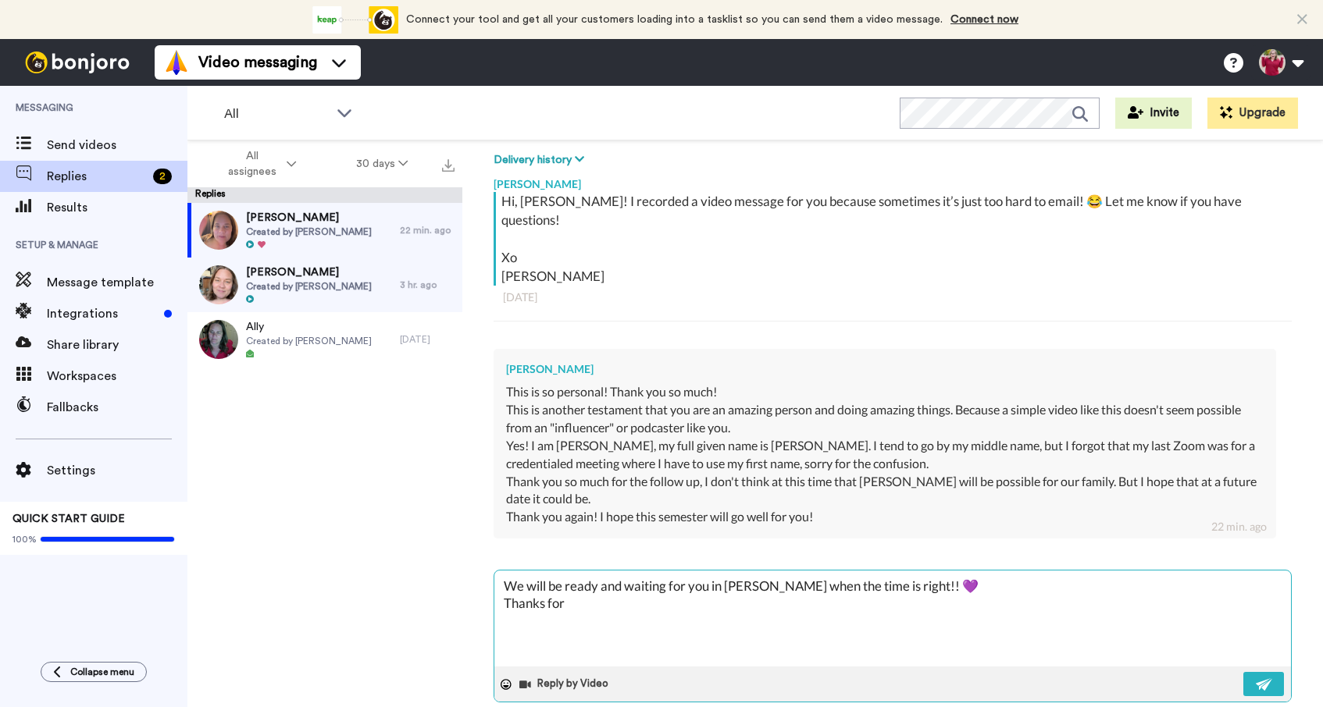
type textarea "We will be ready and waiting for you in [PERSON_NAME] when the time is right!! …"
type textarea "x"
type textarea "We will be ready and waiting for you in [PERSON_NAME] when the time is right!! …"
type textarea "x"
type textarea "We will be ready and waiting for you in [PERSON_NAME] when the time is right!! …"
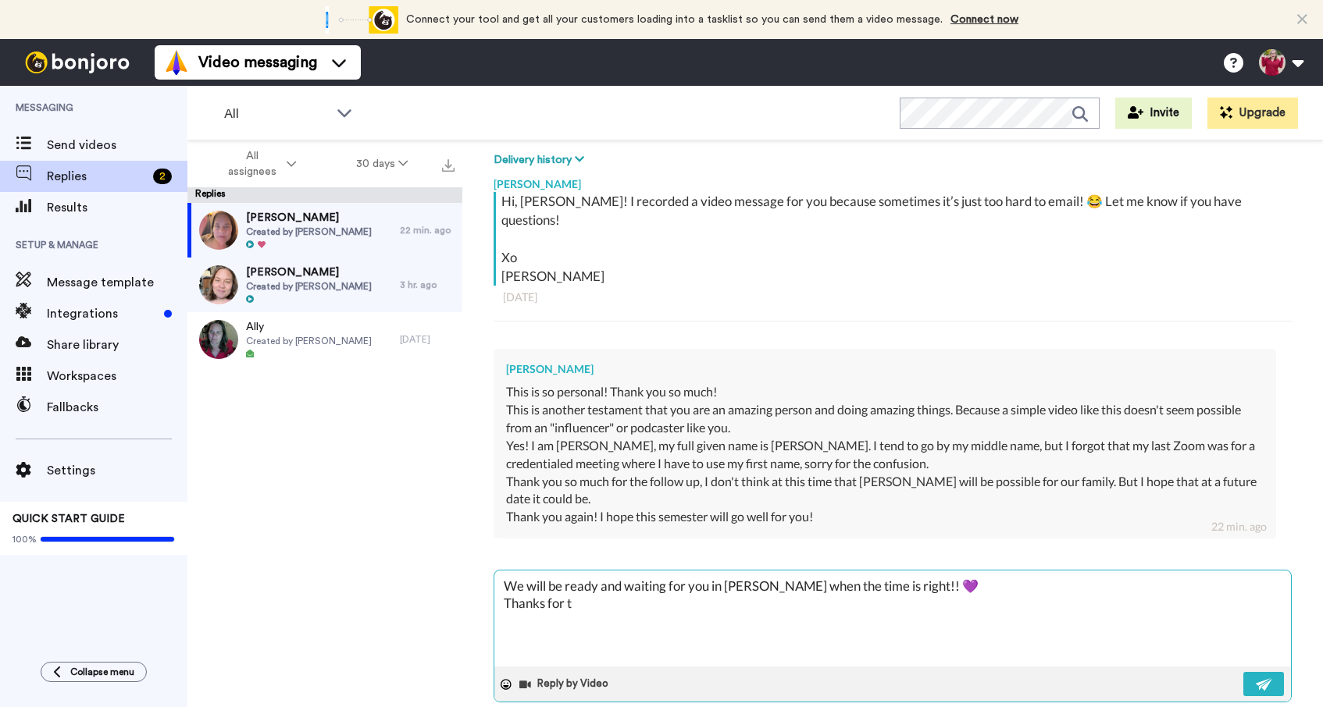
type textarea "x"
type textarea "We will be ready and waiting for you in [PERSON_NAME] when the time is right!! …"
type textarea "x"
type textarea "We will be ready and waiting for you in [PERSON_NAME] when the time is right!! …"
type textarea "x"
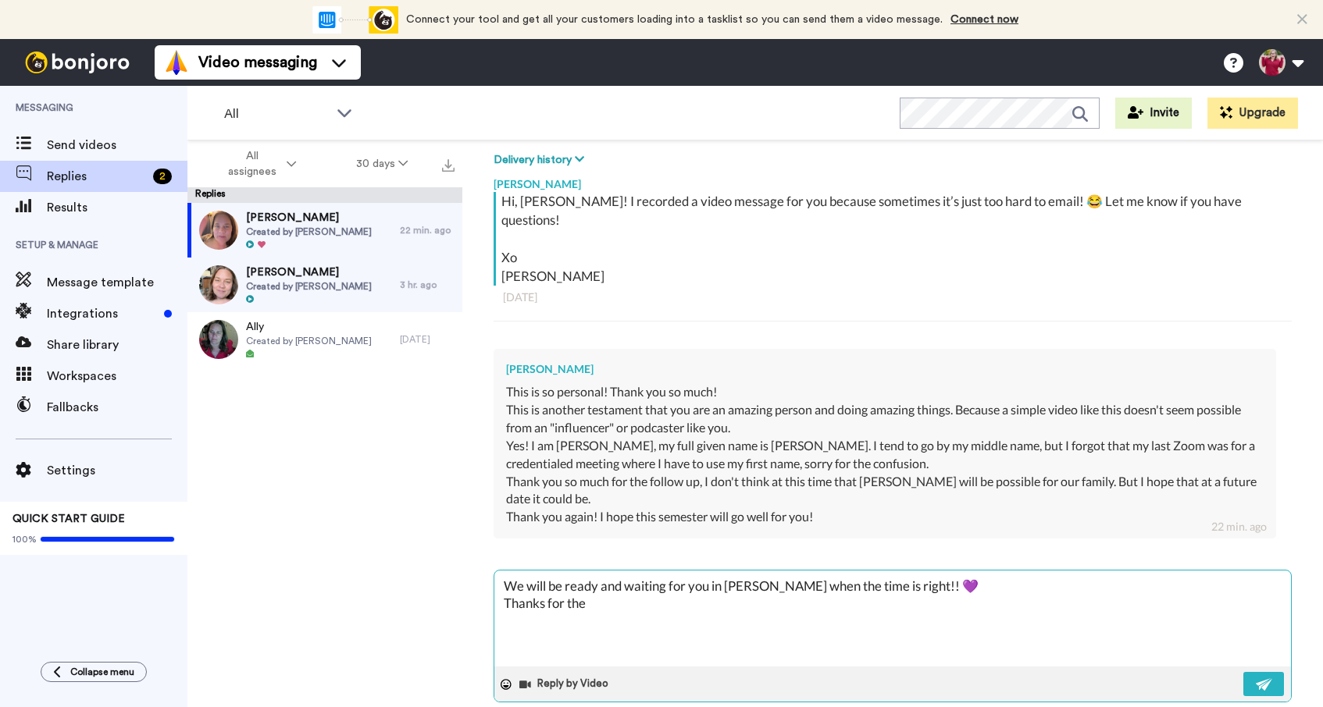
type textarea "We will be ready and waiting for you in [PERSON_NAME] when the time is right!! …"
type textarea "x"
type textarea "We will be ready and waiting for you in [PERSON_NAME] when the time is right!! …"
type textarea "x"
type textarea "We will be ready and waiting for you in [PERSON_NAME] when the time is right!! …"
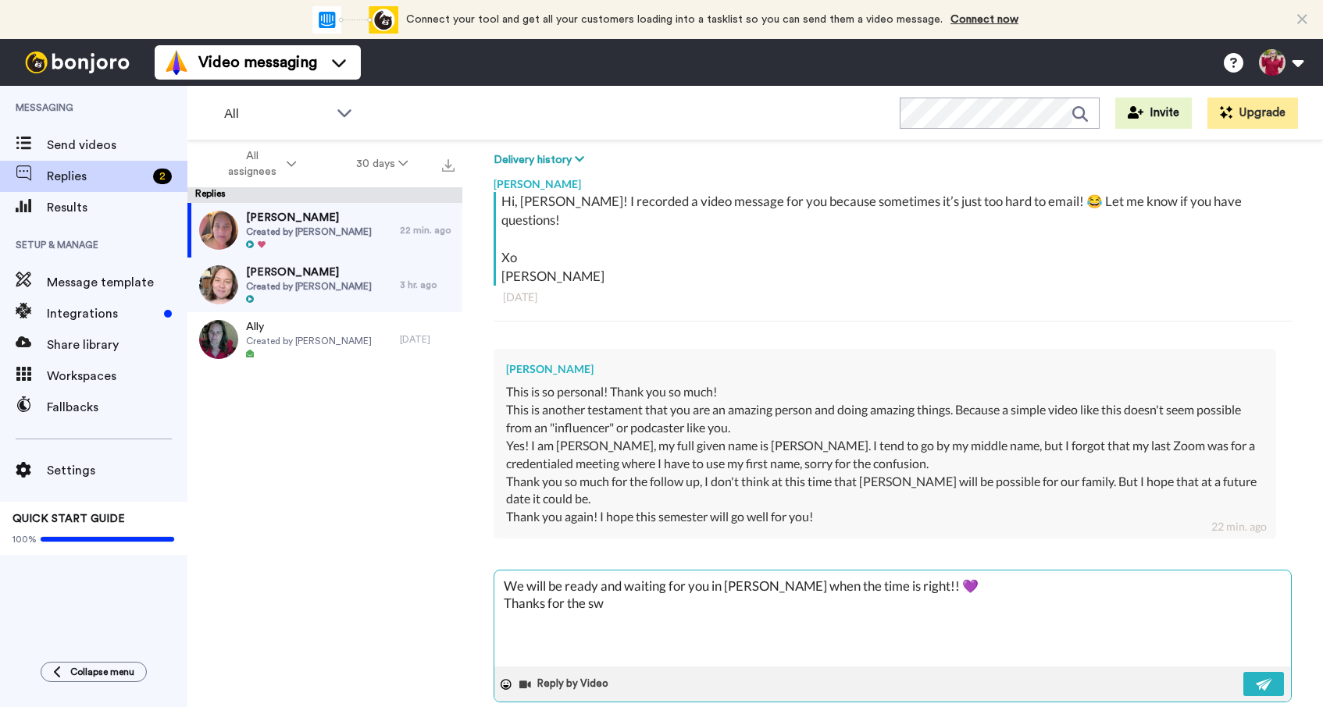
type textarea "x"
type textarea "We will be ready and waiting for you in [PERSON_NAME] when the time is right!! …"
type textarea "x"
type textarea "We will be ready and waiting for you in [PERSON_NAME] when the time is right!! …"
type textarea "x"
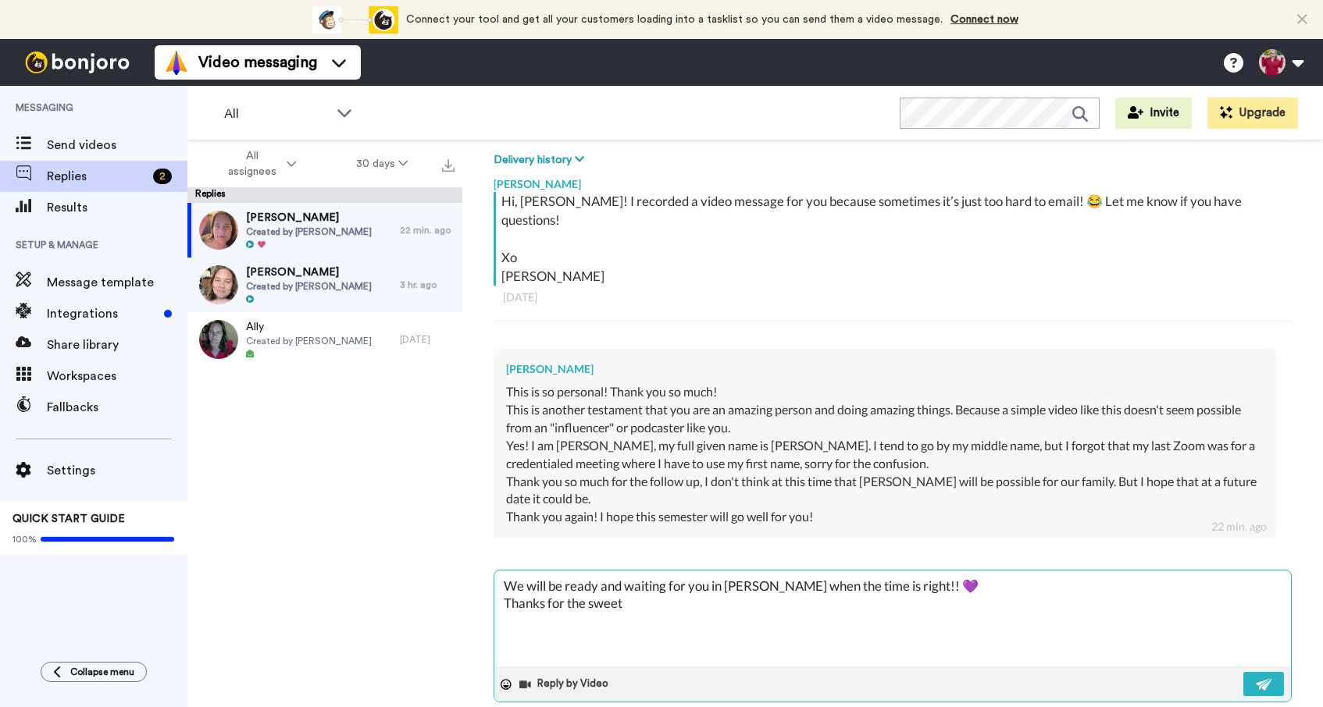
type textarea "We will be ready and waiting for you in [PERSON_NAME] when the time is right!! …"
type textarea "x"
type textarea "We will be ready and waiting for you in [PERSON_NAME] when the time is right!! …"
type textarea "x"
type textarea "We will be ready and waiting for you in [PERSON_NAME] when the time is right!! …"
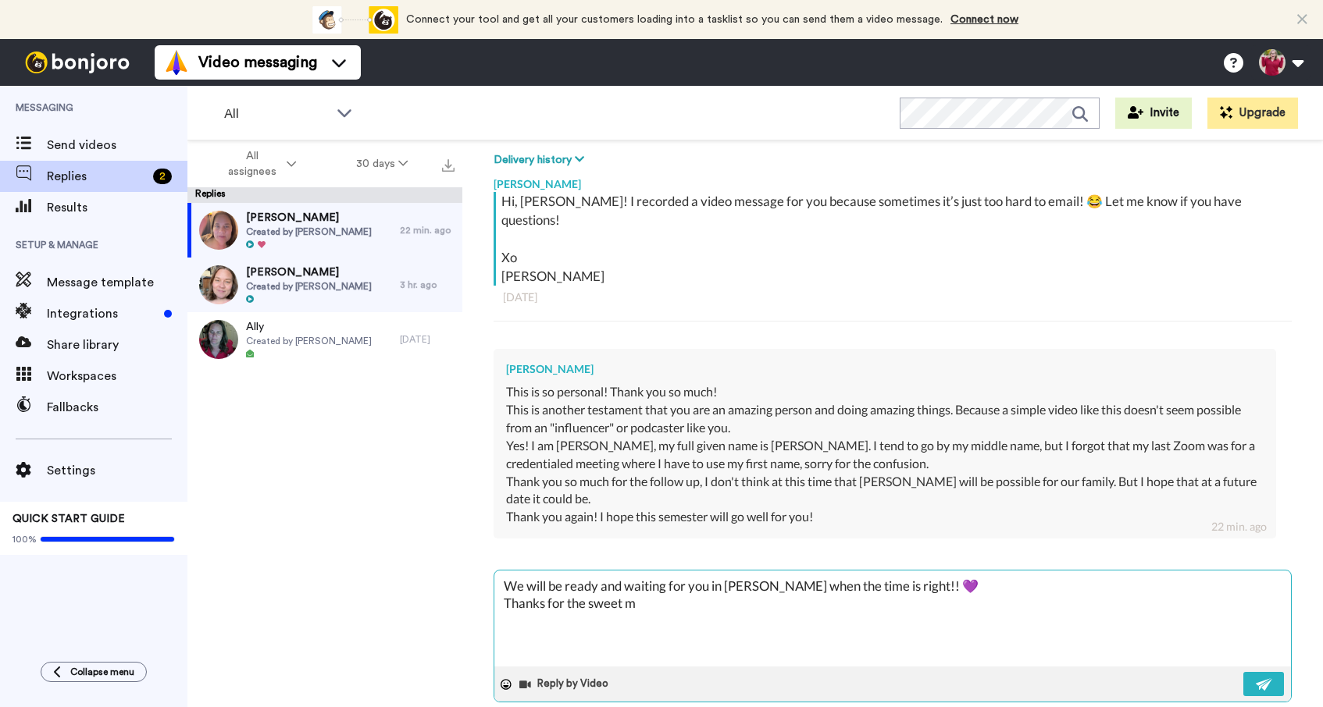
type textarea "x"
type textarea "We will be ready and waiting for you in [PERSON_NAME] when the time is right!! …"
type textarea "x"
type textarea "We will be ready and waiting for you in [PERSON_NAME] when the time is right!! …"
type textarea "x"
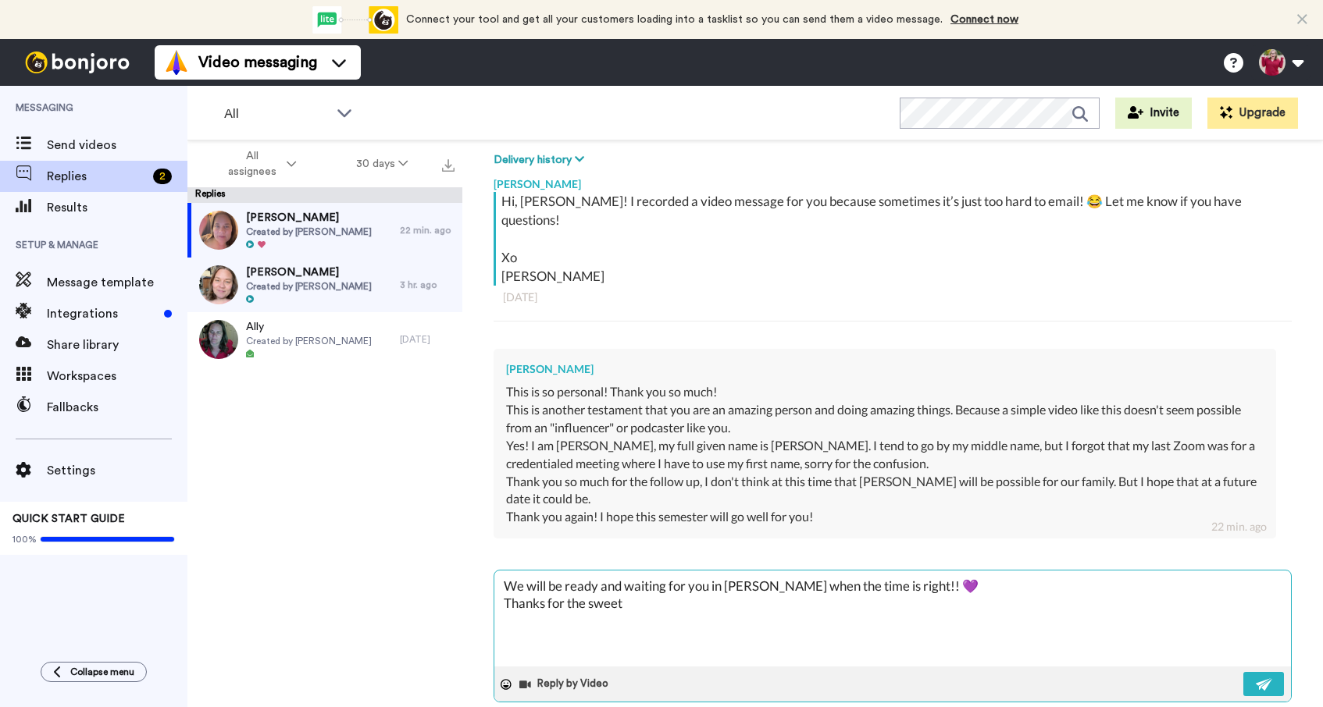
type textarea "We will be ready and waiting for you in [PERSON_NAME] when the time is right!! …"
type textarea "x"
type textarea "We will be ready and waiting for you in [PERSON_NAME] when the time is right!! …"
type textarea "x"
click at [1262, 678] on img at bounding box center [1263, 684] width 17 height 12
